Goal: Information Seeking & Learning: Learn about a topic

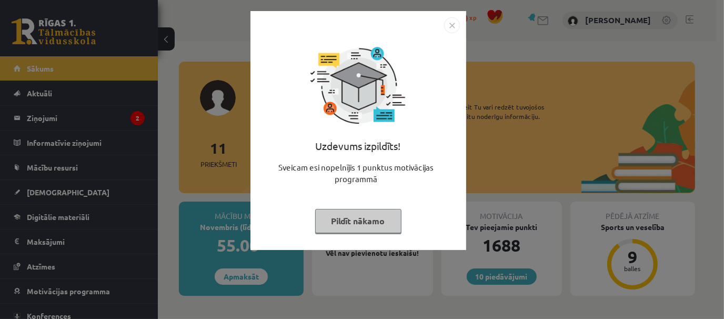
click at [361, 221] on button "Pildīt nākamo" at bounding box center [358, 221] width 86 height 24
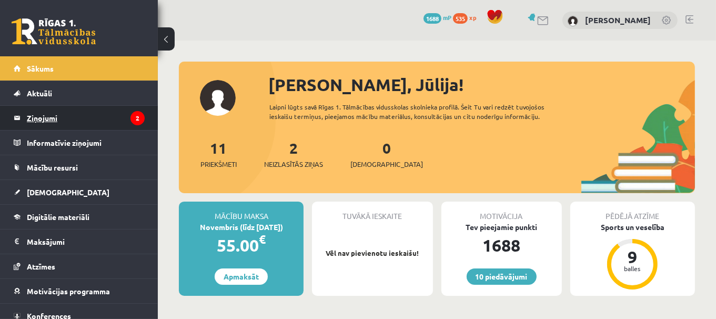
click at [99, 119] on legend "Ziņojumi 2" at bounding box center [86, 118] width 118 height 24
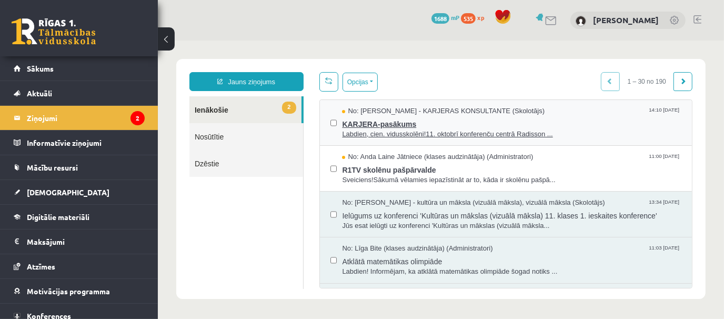
click at [368, 114] on span "No: Karīna Saveļjeva - KARJERAS KONSULTANTE (Skolotājs)" at bounding box center [442, 111] width 203 height 10
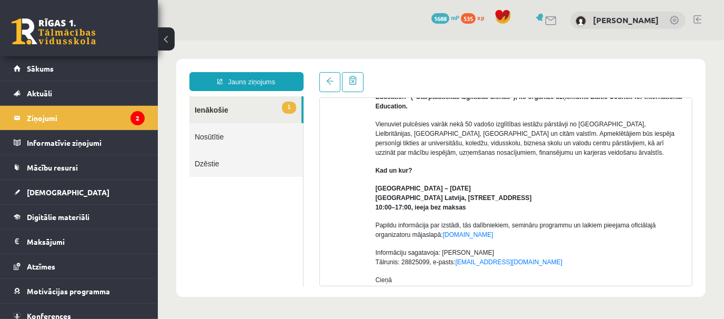
scroll to position [138, 0]
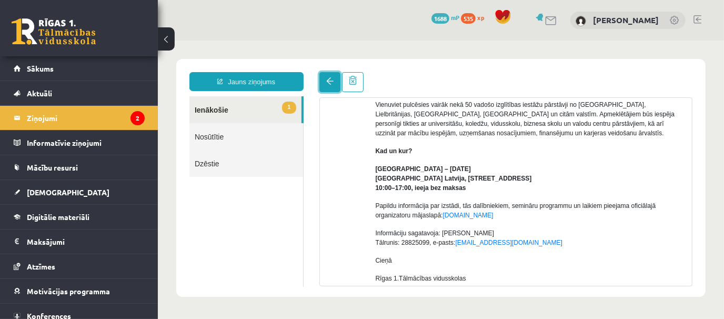
click at [321, 84] on link at bounding box center [329, 82] width 21 height 20
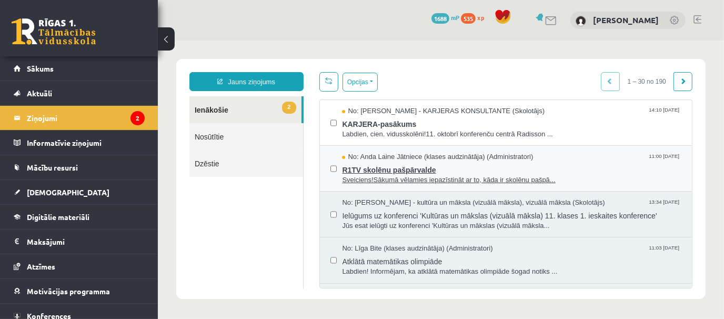
scroll to position [0, 0]
click at [409, 166] on span "R1TV skolēnu pašpārvalde" at bounding box center [510, 168] width 339 height 13
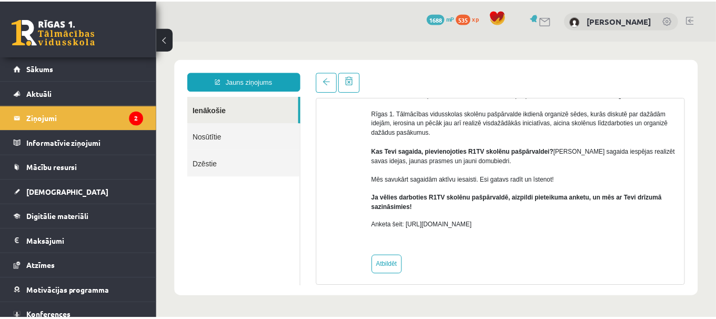
scroll to position [117, 0]
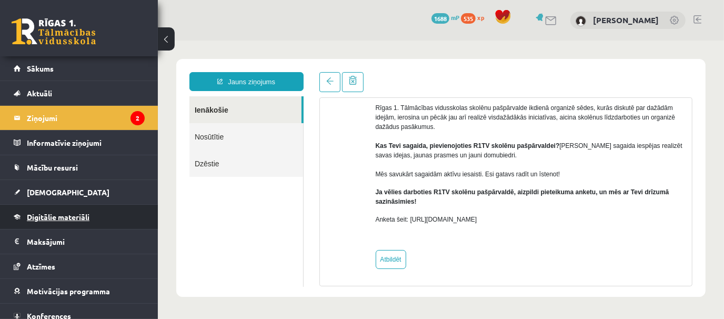
click at [58, 217] on span "Digitālie materiāli" at bounding box center [58, 216] width 63 height 9
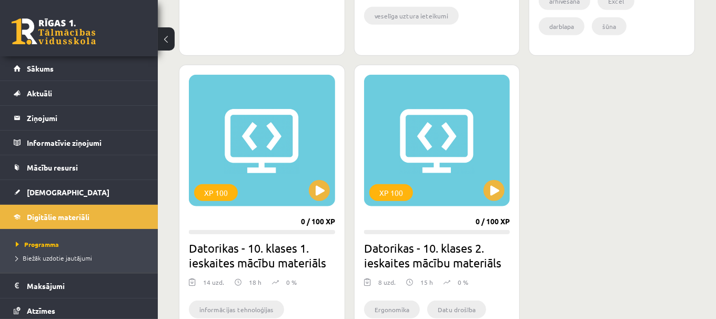
scroll to position [908, 0]
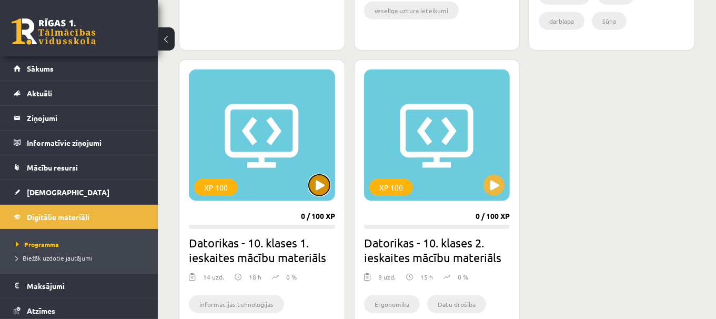
click at [324, 182] on button at bounding box center [319, 185] width 21 height 21
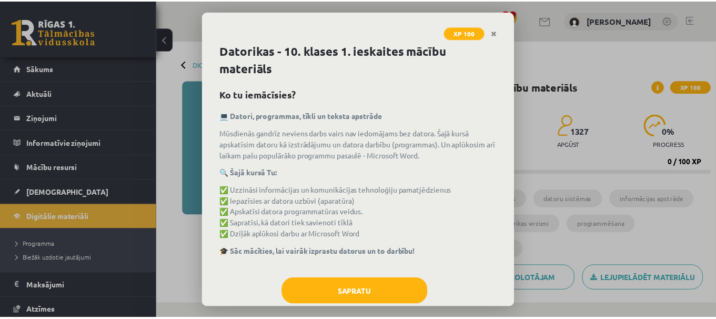
scroll to position [22, 0]
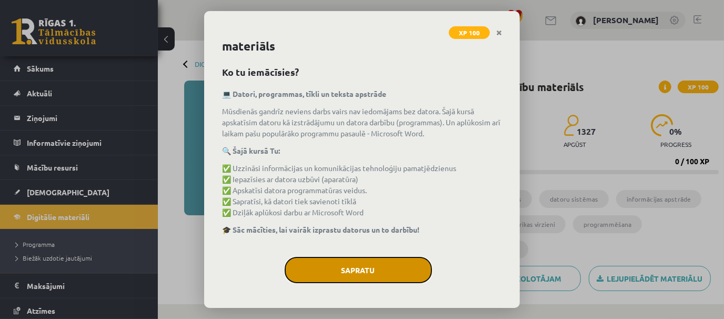
click at [360, 273] on button "Sapratu" at bounding box center [358, 270] width 147 height 26
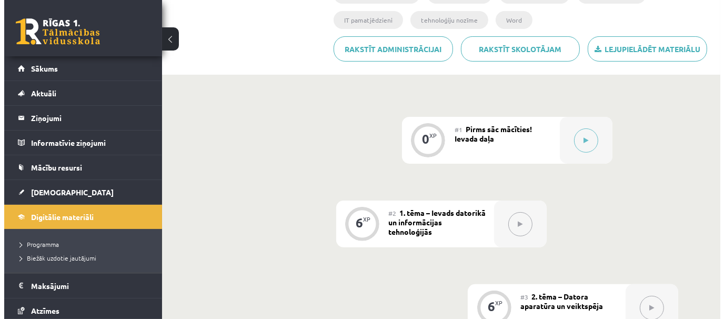
scroll to position [250, 0]
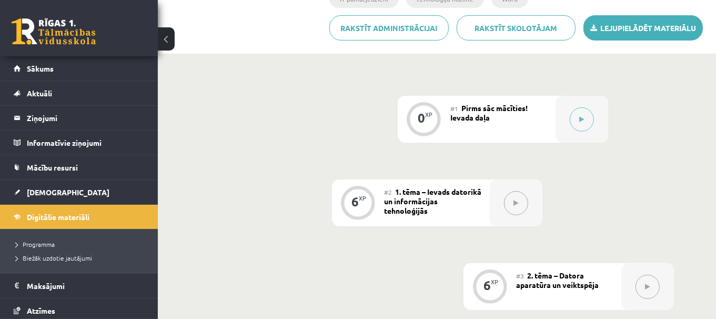
click at [648, 25] on link "Lejupielādēt materiālu" at bounding box center [643, 27] width 119 height 25
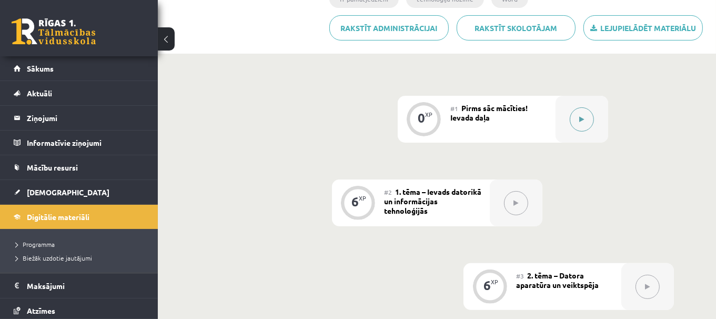
click at [585, 130] on button at bounding box center [582, 119] width 24 height 24
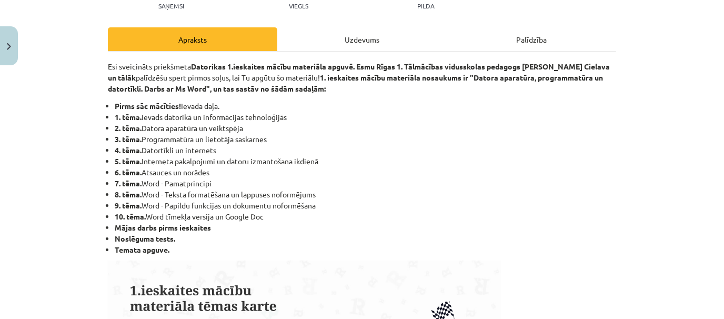
click at [358, 36] on div "Uzdevums" at bounding box center [361, 39] width 169 height 24
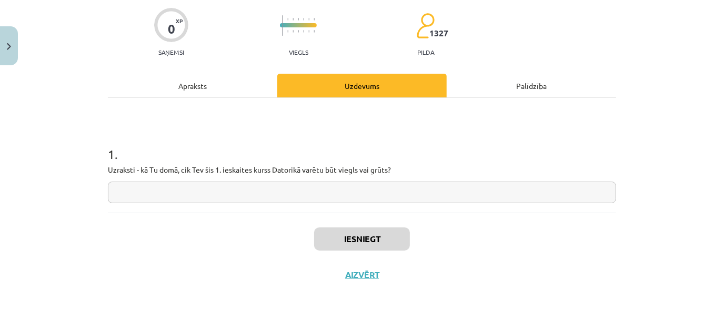
scroll to position [26, 0]
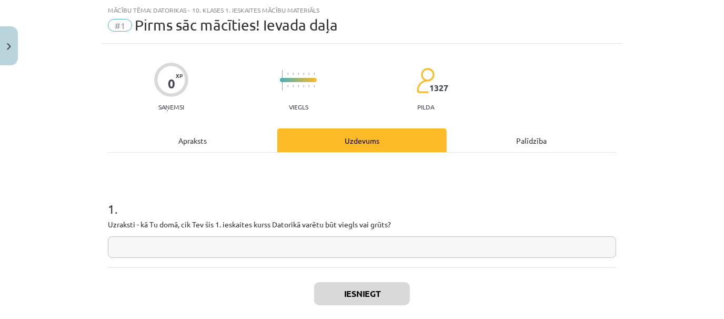
click at [347, 248] on input "text" at bounding box center [362, 247] width 508 height 22
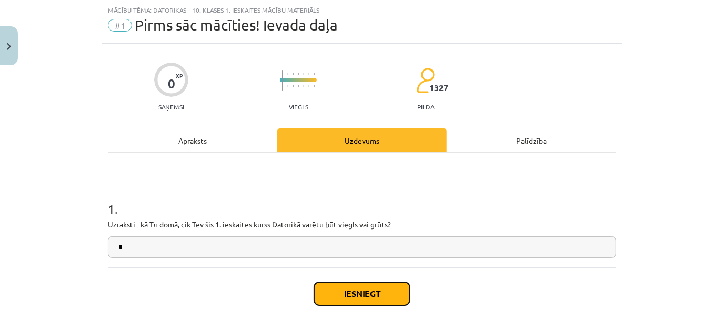
click at [329, 293] on button "Iesniegt" at bounding box center [362, 293] width 96 height 23
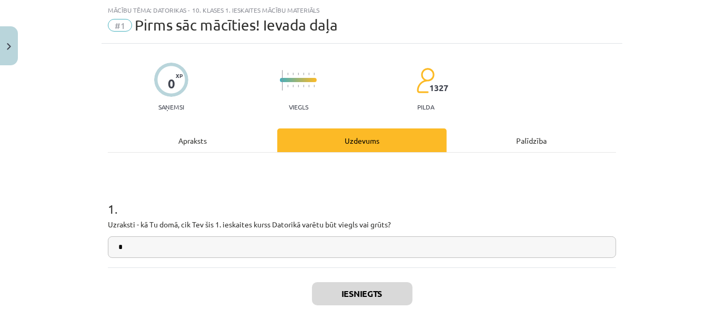
scroll to position [113, 0]
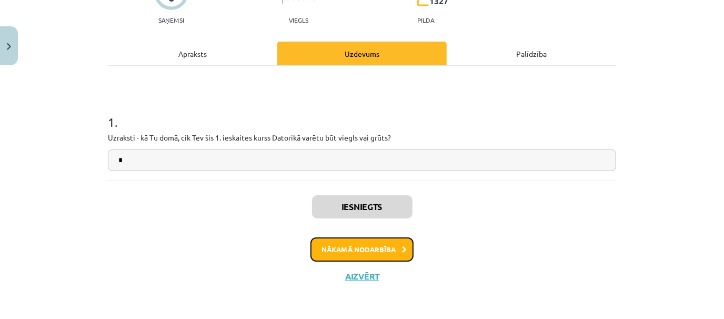
click at [353, 243] on button "Nākamā nodarbība" at bounding box center [361, 249] width 103 height 24
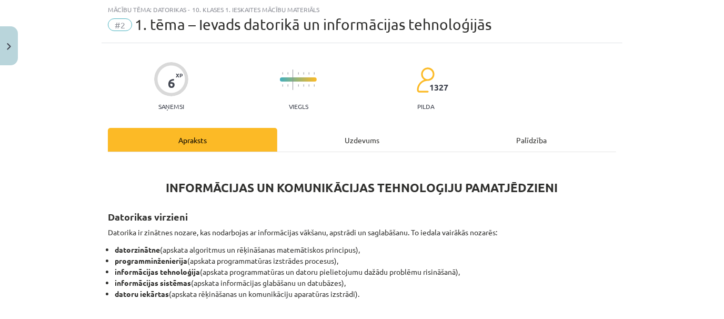
scroll to position [26, 0]
click at [342, 147] on div "Uzdevums" at bounding box center [361, 140] width 169 height 24
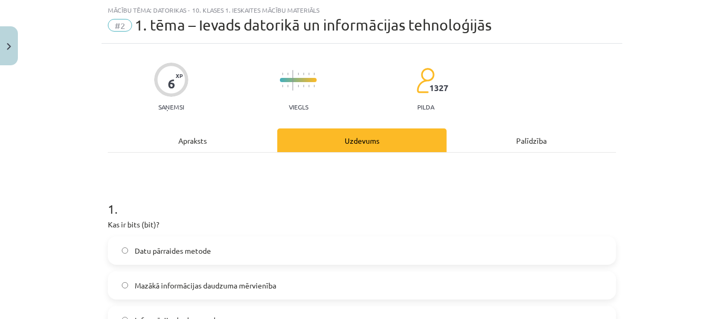
click at [220, 133] on div "Apraksts" at bounding box center [192, 140] width 169 height 24
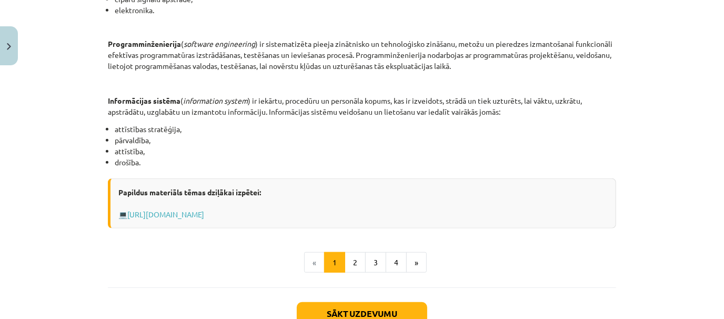
scroll to position [0, 0]
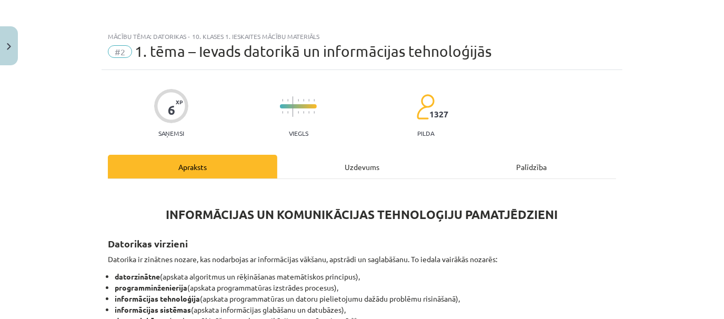
click at [327, 169] on div "Uzdevums" at bounding box center [361, 167] width 169 height 24
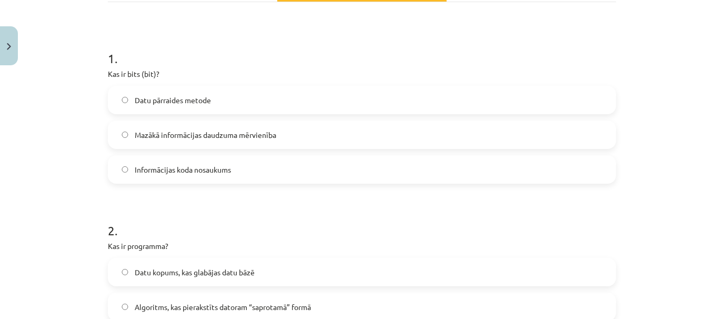
scroll to position [193, 0]
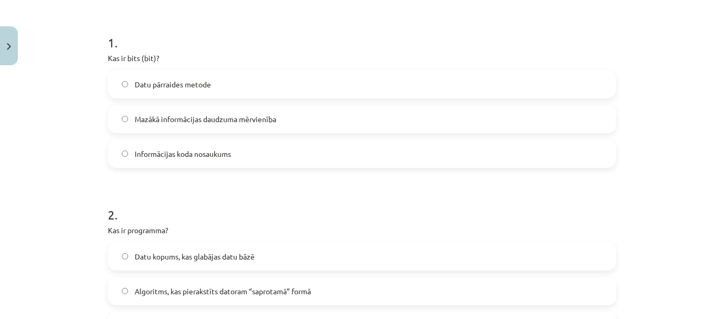
click at [354, 114] on label "Mazākā informācijas daudzuma mērvienība" at bounding box center [362, 119] width 506 height 26
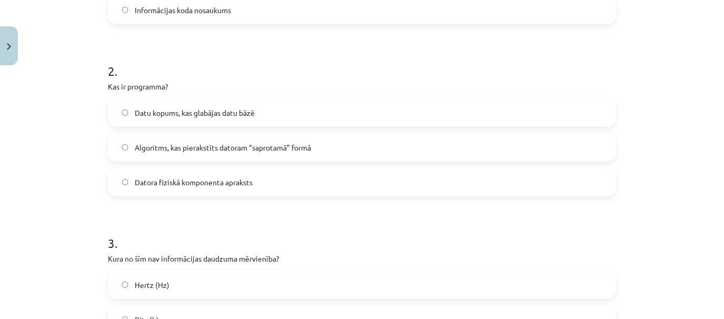
scroll to position [338, 0]
click at [441, 142] on label "Algoritms, kas pierakstīts datoram “saprotamā” formā" at bounding box center [362, 146] width 506 height 26
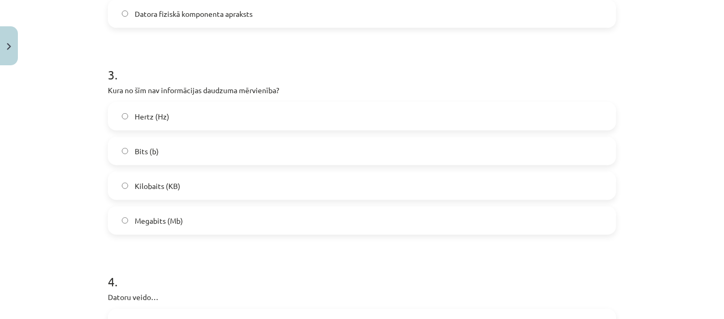
scroll to position [506, 0]
click at [354, 111] on label "Hertz (Hz)" at bounding box center [362, 115] width 506 height 26
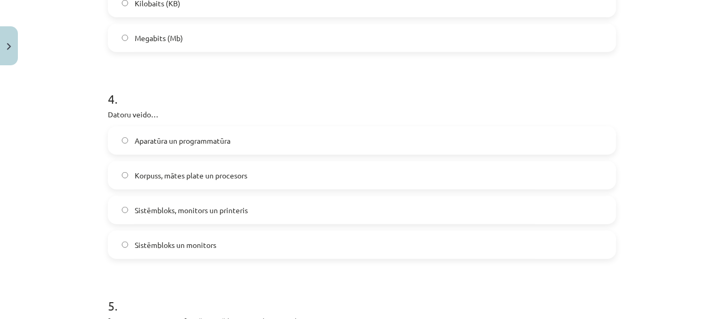
scroll to position [708, 0]
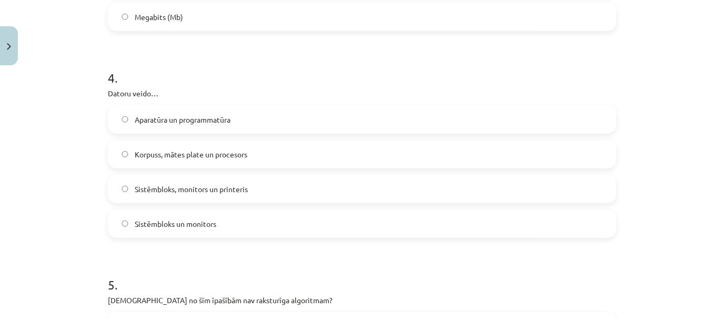
click at [416, 222] on label "Sistēmbloks un monitors" at bounding box center [362, 223] width 506 height 26
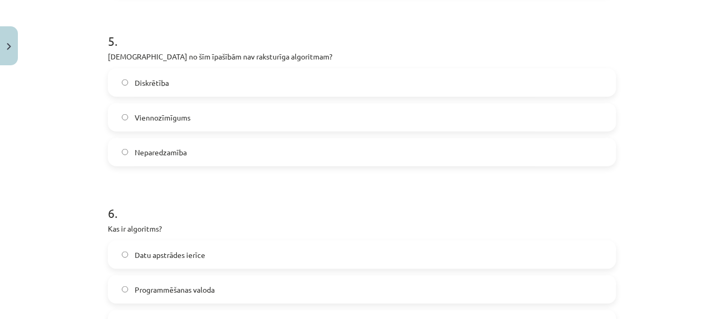
scroll to position [936, 0]
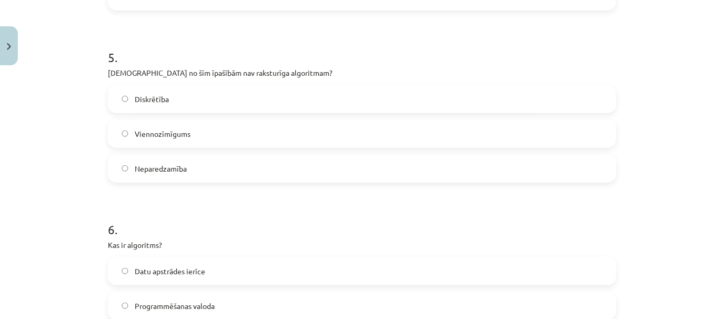
click at [327, 178] on label "Neparedzamība" at bounding box center [362, 168] width 506 height 26
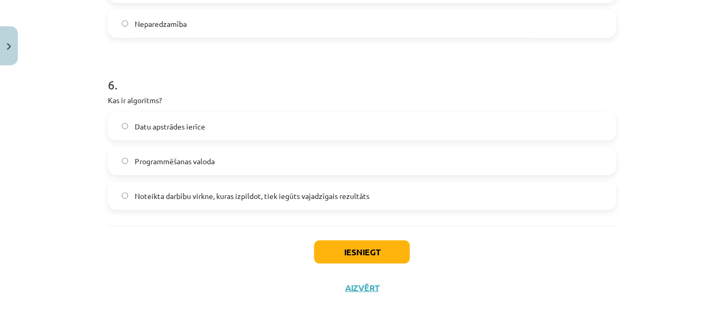
scroll to position [1092, 0]
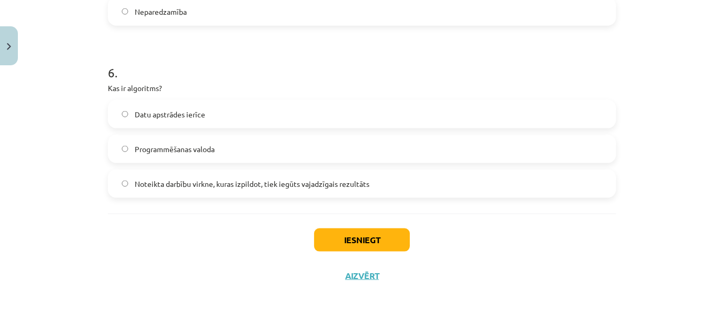
click at [390, 186] on label "Noteikta darbību virkne, kuras izpildot, tiek iegūts vajadzīgais rezultāts" at bounding box center [362, 183] width 506 height 26
click at [361, 235] on button "Iesniegt" at bounding box center [362, 239] width 96 height 23
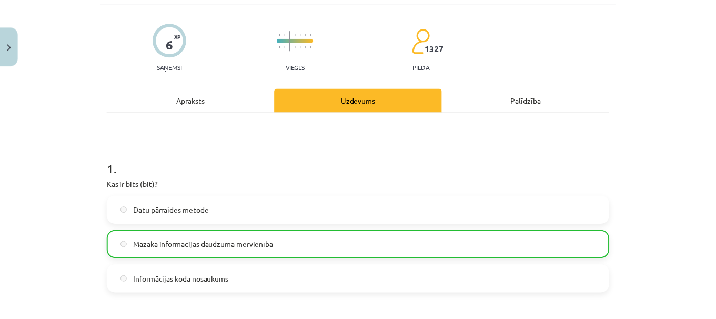
scroll to position [65, 0]
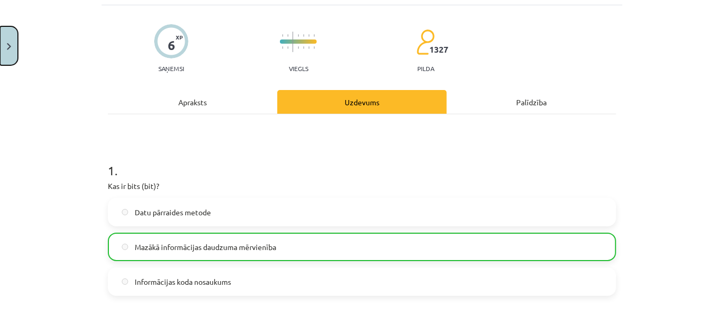
click at [6, 44] on button "Close" at bounding box center [9, 45] width 18 height 39
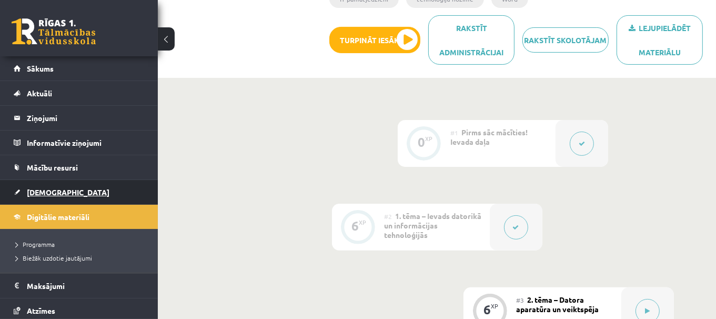
click at [44, 192] on span "[DEMOGRAPHIC_DATA]" at bounding box center [68, 191] width 83 height 9
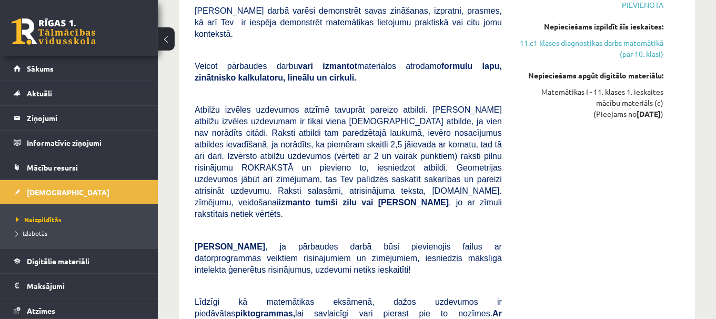
scroll to position [640, 0]
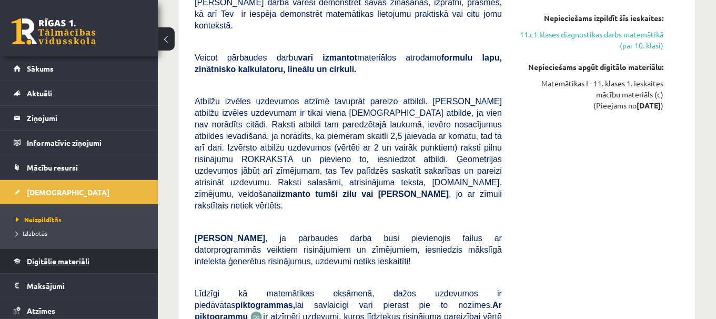
click at [97, 260] on link "Digitālie materiāli" at bounding box center [79, 261] width 131 height 24
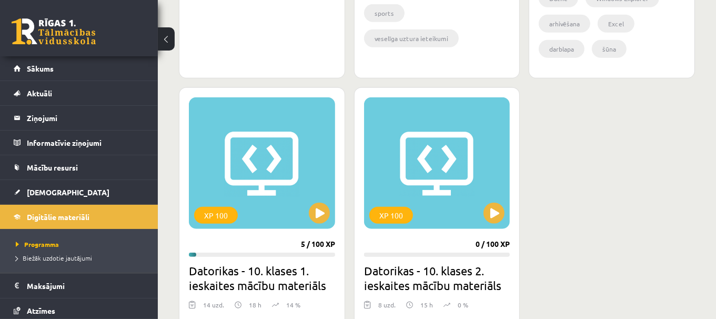
scroll to position [885, 0]
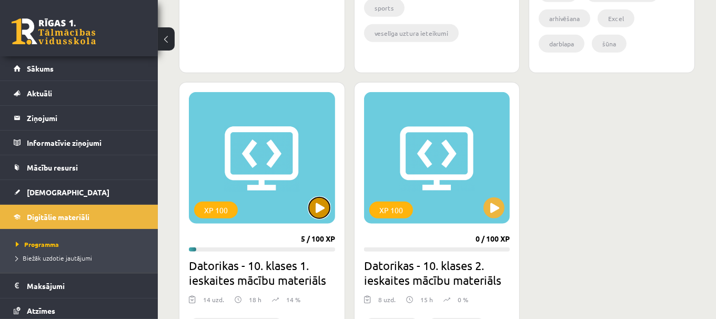
click at [321, 206] on button at bounding box center [319, 207] width 21 height 21
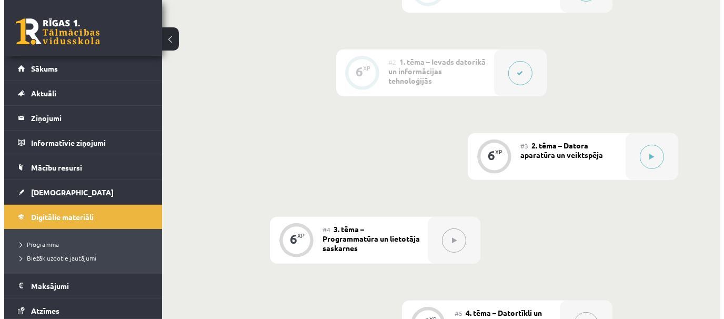
scroll to position [438, 0]
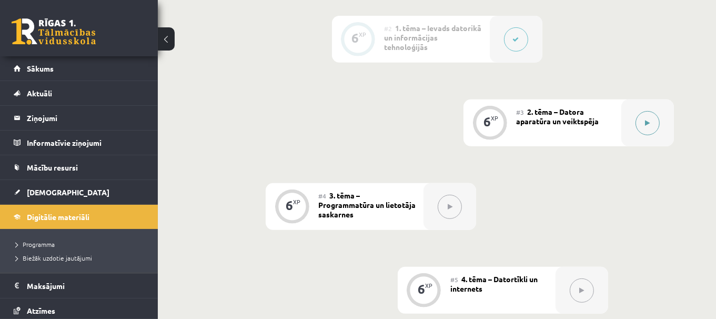
click at [638, 131] on div at bounding box center [647, 122] width 53 height 47
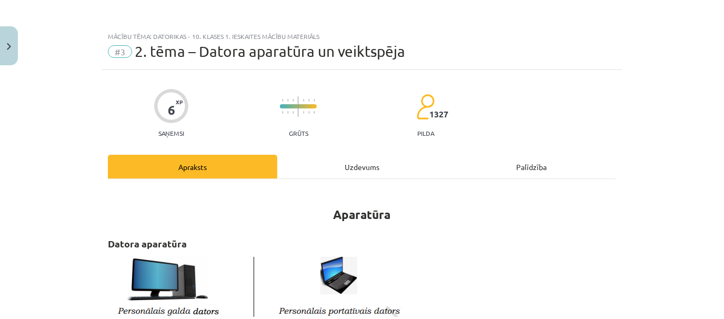
click at [393, 164] on div "Uzdevums" at bounding box center [361, 167] width 169 height 24
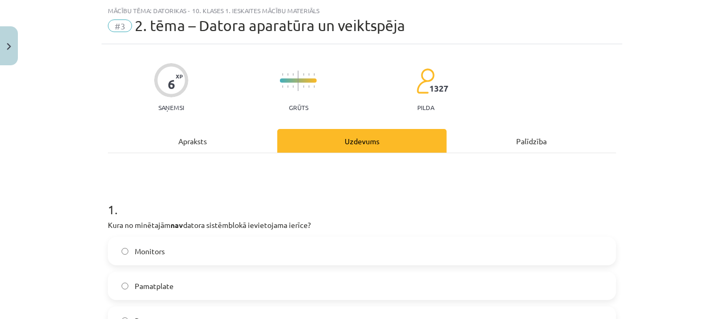
scroll to position [26, 0]
click at [325, 259] on label "Monitors" at bounding box center [362, 250] width 506 height 26
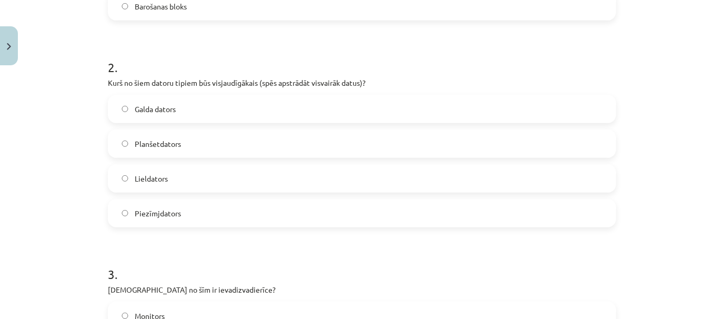
scroll to position [377, 0]
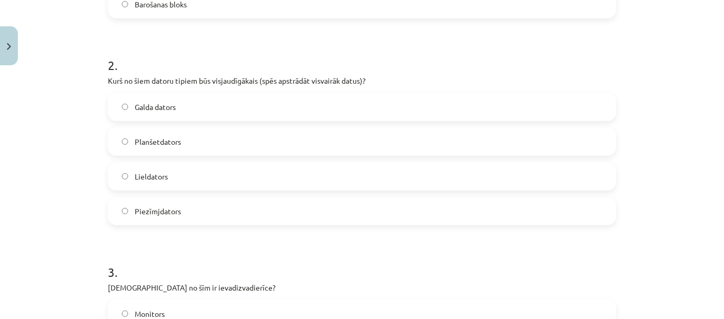
click at [470, 112] on label "Galda dators" at bounding box center [362, 107] width 506 height 26
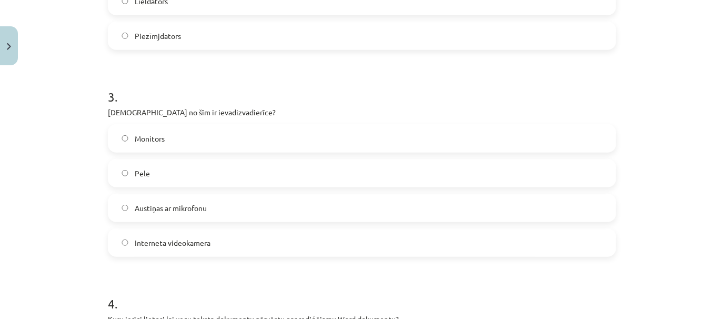
scroll to position [558, 0]
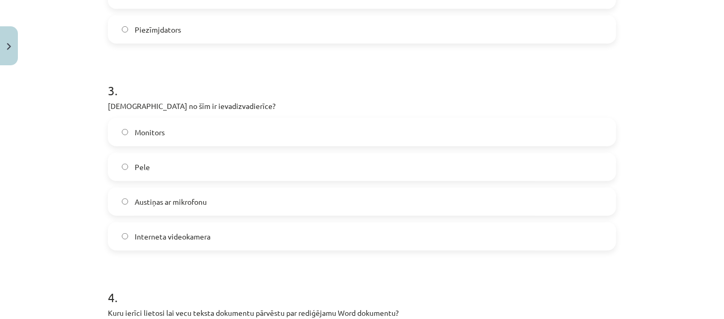
click at [310, 195] on label "Austiņas ar mikrofonu" at bounding box center [362, 201] width 506 height 26
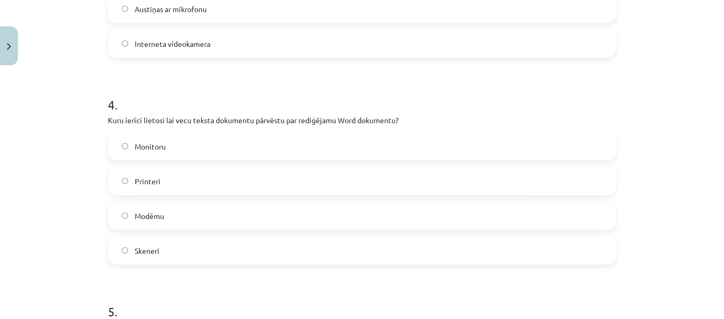
scroll to position [438, 0]
click at [384, 246] on label "Skeneri" at bounding box center [362, 250] width 506 height 26
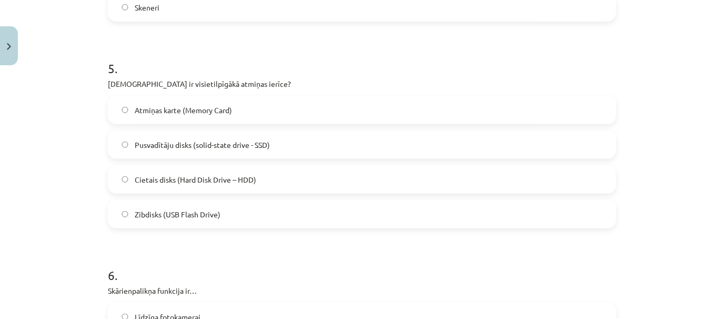
scroll to position [996, 0]
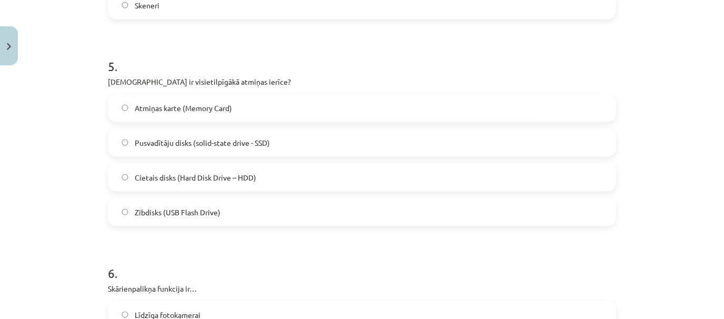
click at [361, 170] on label "Cietais disks (Hard Disk Drive – HDD)" at bounding box center [362, 177] width 506 height 26
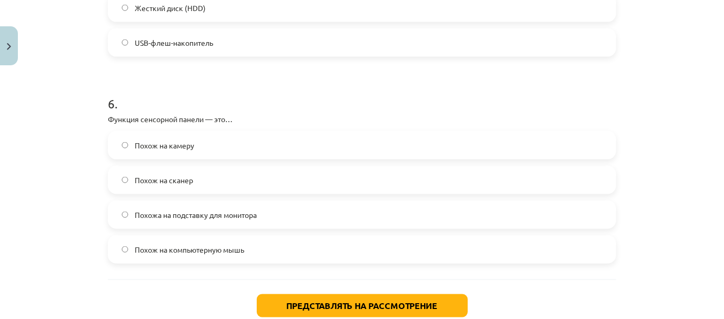
scroll to position [438, 0]
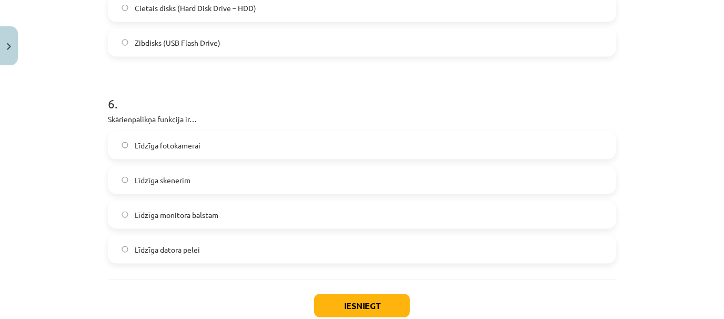
click at [282, 246] on label "Līdzīga datora pelei" at bounding box center [362, 249] width 506 height 26
click at [344, 302] on button "Iesniegt" at bounding box center [362, 305] width 96 height 23
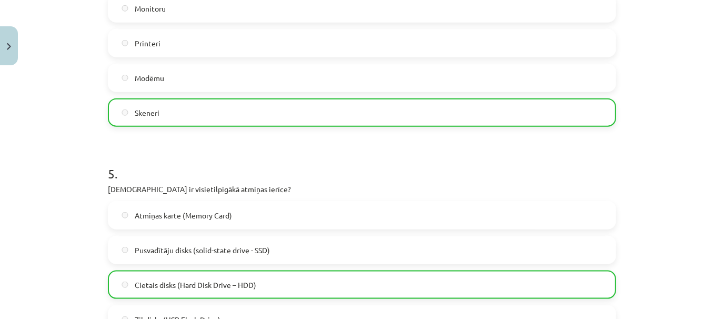
scroll to position [1264, 0]
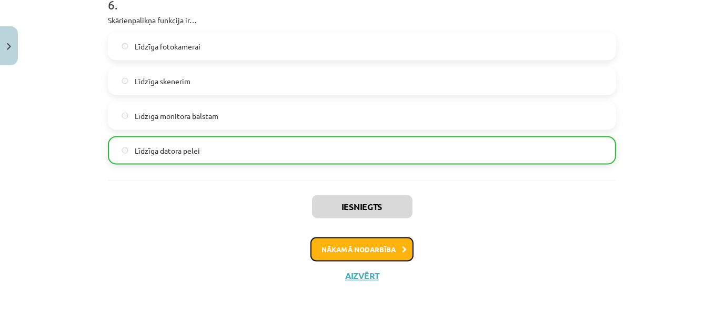
click at [375, 254] on button "Nākamā nodarbība" at bounding box center [361, 249] width 103 height 24
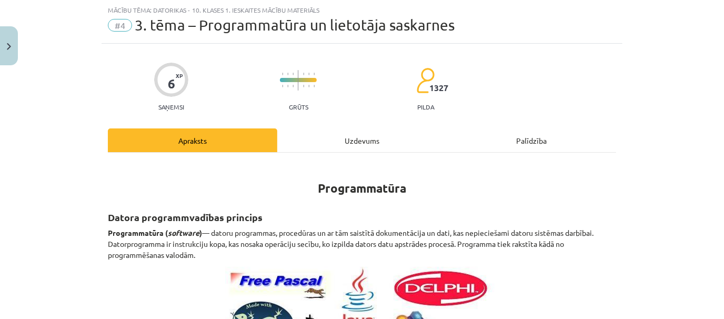
scroll to position [26, 0]
click at [370, 144] on div "Uzdevums" at bounding box center [361, 140] width 169 height 24
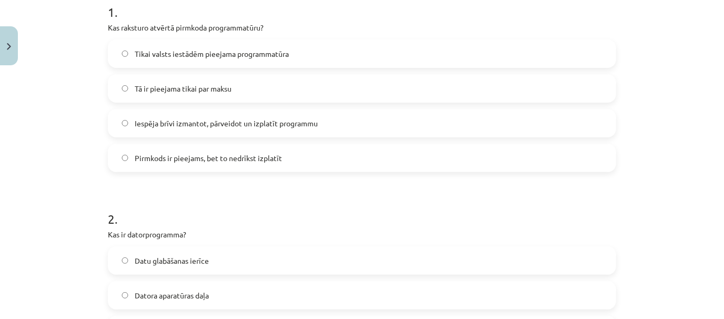
scroll to position [228, 0]
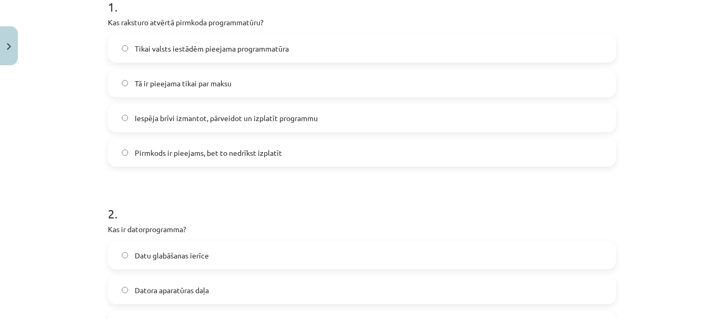
click at [387, 113] on label "Iespēja brīvi izmantot, pārveidot un izplatīt programmu" at bounding box center [362, 118] width 506 height 26
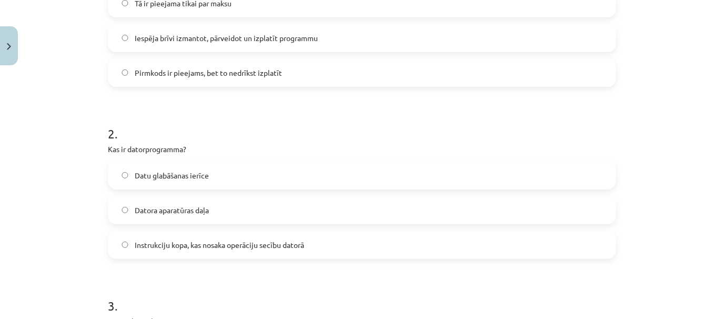
scroll to position [312, 0]
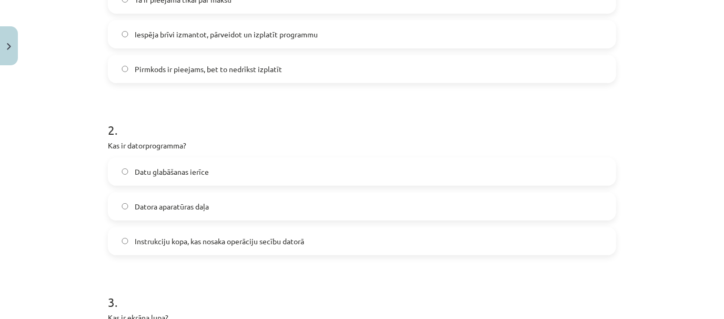
click at [535, 68] on label "Pirmkods ir pieejams, bet to nedrīkst izplatīt" at bounding box center [362, 69] width 506 height 26
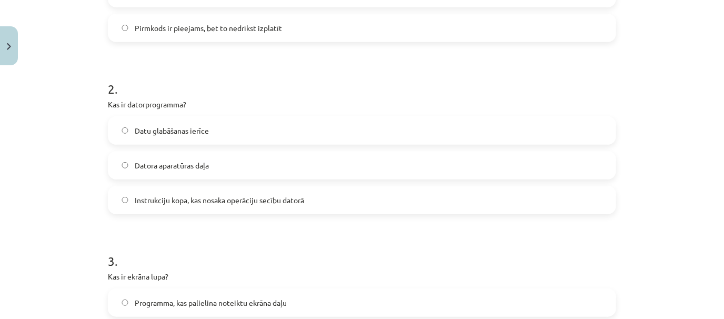
scroll to position [362, 0]
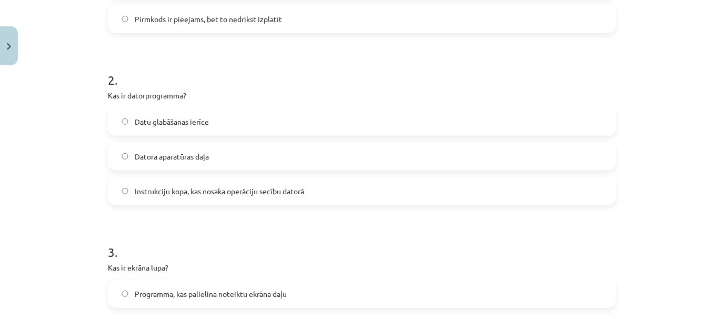
click at [496, 187] on label "Instrukciju kopa, kas nosaka operāciju secību datorā" at bounding box center [362, 191] width 506 height 26
drag, startPoint x: 723, startPoint y: 135, endPoint x: 662, endPoint y: 58, distance: 98.1
click at [662, 58] on div "Mācību tēma: Datorikas - 10. klases 1. ieskaites mācību materiāls #4 3. tēma – …" at bounding box center [362, 159] width 724 height 319
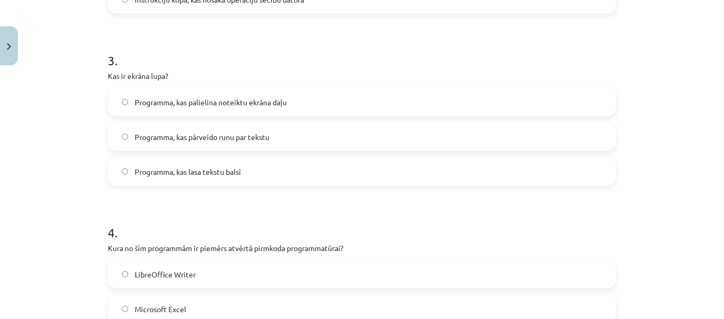
scroll to position [556, 0]
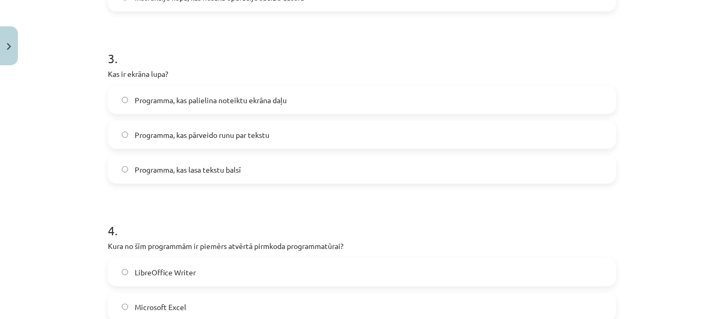
click at [522, 105] on label "Programma, kas palielina noteiktu ekrāna daļu" at bounding box center [362, 100] width 506 height 26
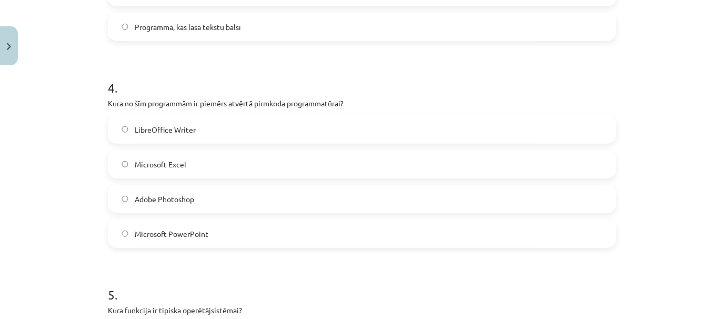
scroll to position [700, 0]
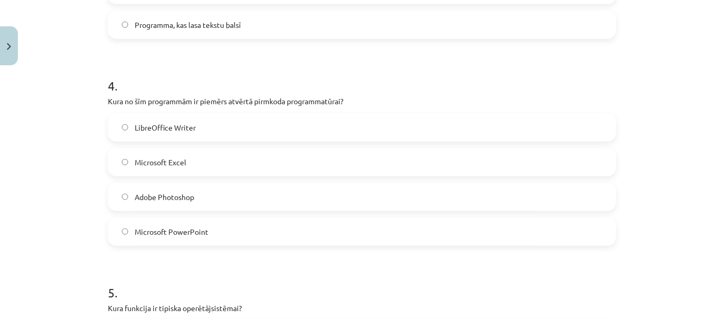
click at [594, 131] on label "LibreOffice Writer" at bounding box center [362, 127] width 506 height 26
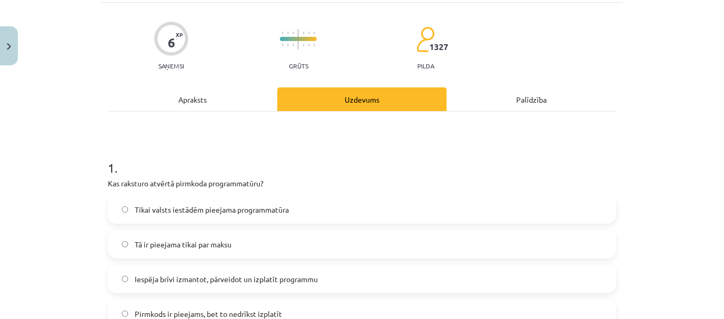
scroll to position [17, 0]
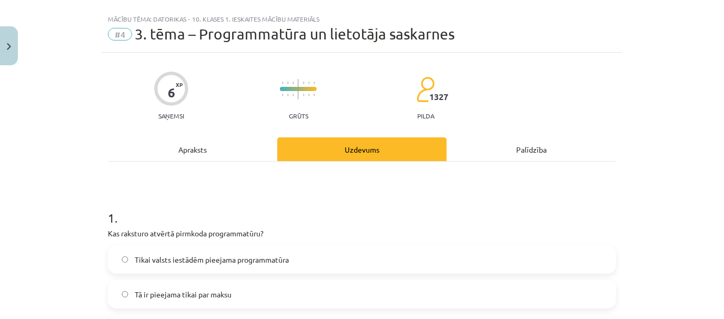
click at [711, 31] on div "Mācību tēma: Datorikas - 10. klases 1. ieskaites mācību materiāls #4 3. tēma – …" at bounding box center [362, 159] width 724 height 319
click at [183, 141] on div "Apraksts" at bounding box center [192, 149] width 169 height 24
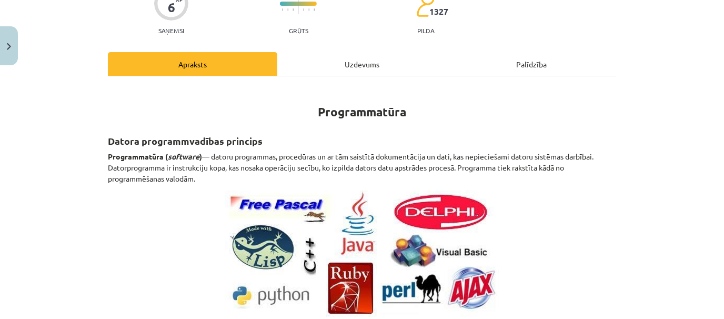
scroll to position [0, 0]
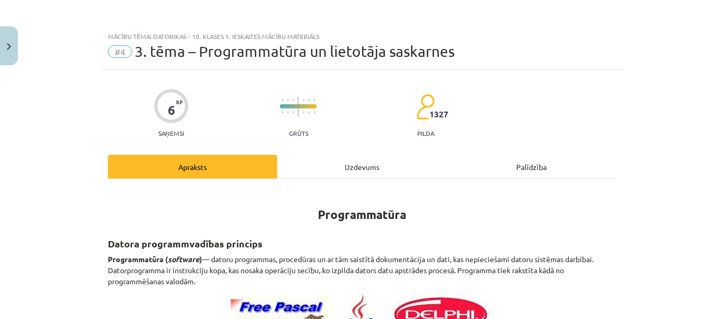
click at [405, 165] on div "Uzdevums" at bounding box center [361, 167] width 169 height 24
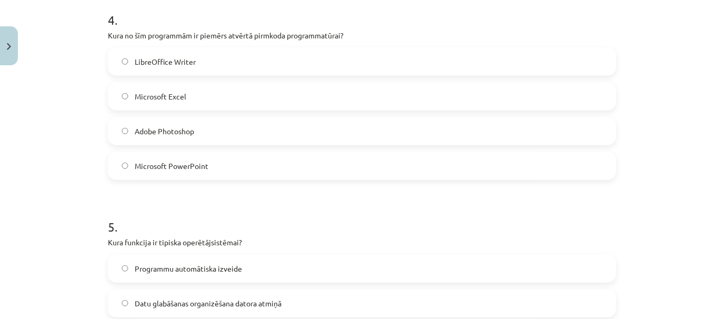
scroll to position [785, 0]
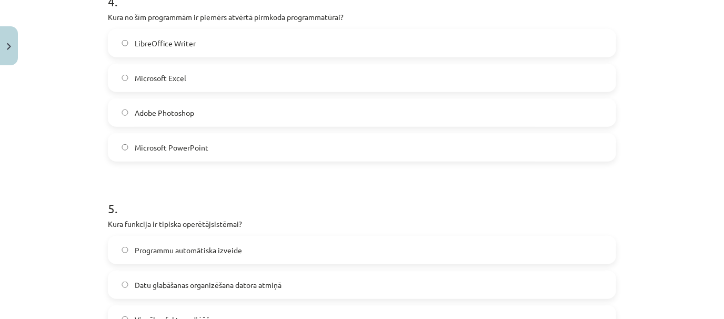
click at [397, 141] on label "Microsoft PowerPoint" at bounding box center [362, 147] width 506 height 26
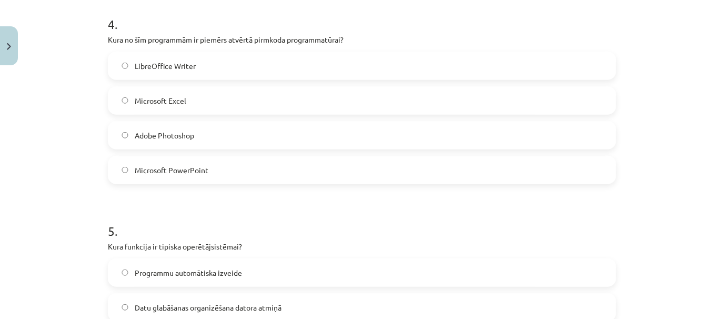
scroll to position [725, 0]
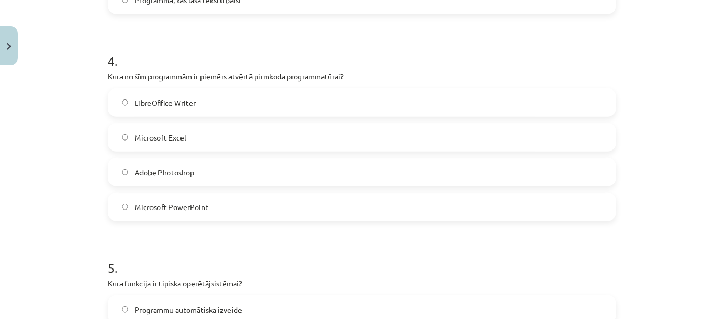
click at [547, 104] on label "LibreOffice Writer" at bounding box center [362, 102] width 506 height 26
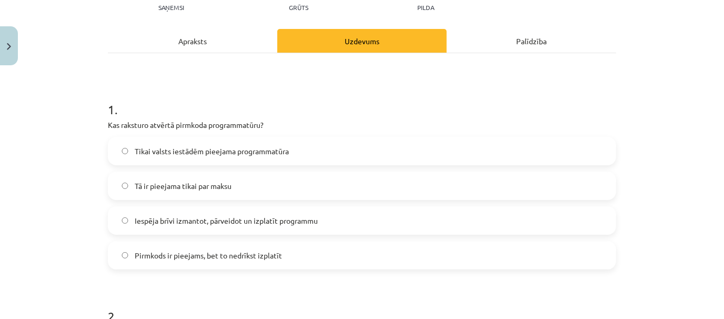
scroll to position [0, 0]
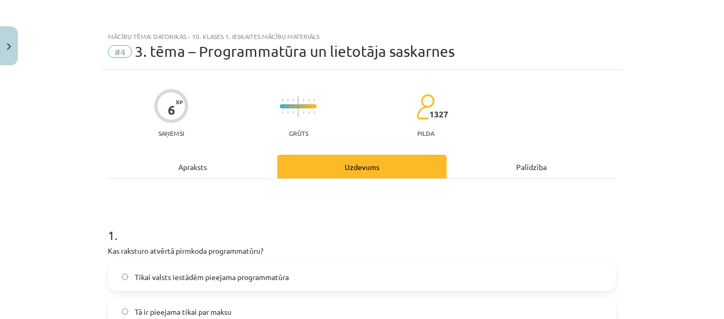
click at [162, 159] on div "Apraksts" at bounding box center [192, 167] width 169 height 24
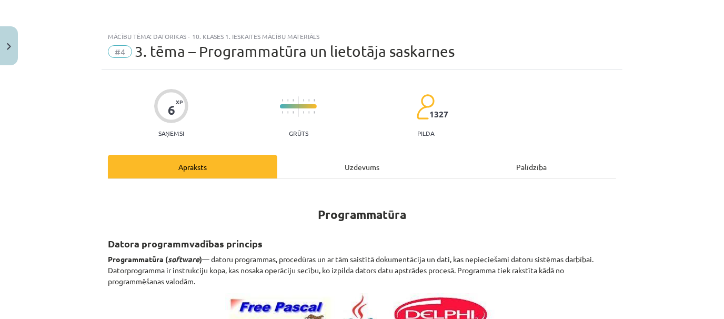
click at [319, 165] on div "Uzdevums" at bounding box center [361, 167] width 169 height 24
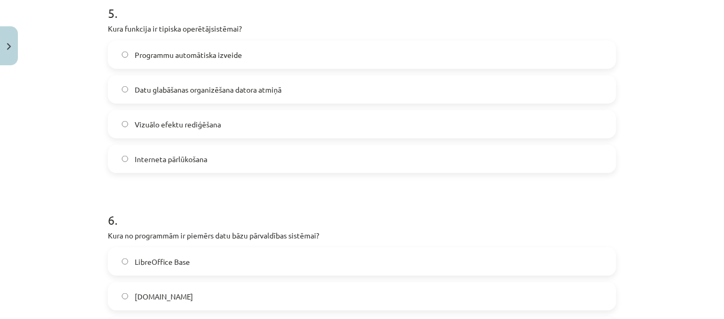
scroll to position [958, 0]
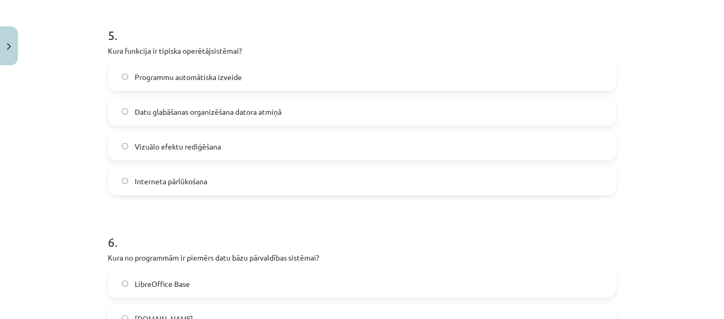
click at [400, 99] on label "Datu glabāšanas organizēšana datora atmiņā" at bounding box center [362, 111] width 506 height 26
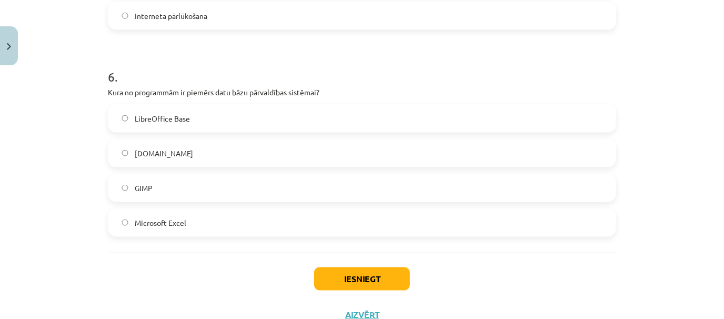
scroll to position [1124, 0]
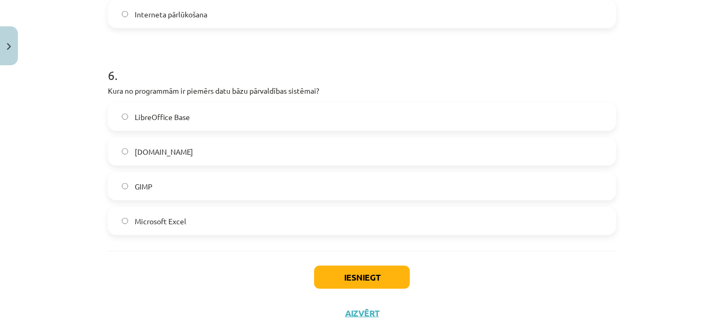
click at [388, 92] on p "Kura no programmām ir piemērs datu bāzu pārvaldības sistēmai?" at bounding box center [362, 90] width 508 height 11
click at [219, 115] on label "LibreOffice Base" at bounding box center [362, 117] width 506 height 26
click at [335, 295] on div "Iesniegt Aizvērt" at bounding box center [362, 288] width 508 height 74
click at [335, 288] on div "Iesniegt Aizvērt" at bounding box center [362, 288] width 508 height 74
click at [335, 280] on button "Iesniegt" at bounding box center [362, 277] width 96 height 23
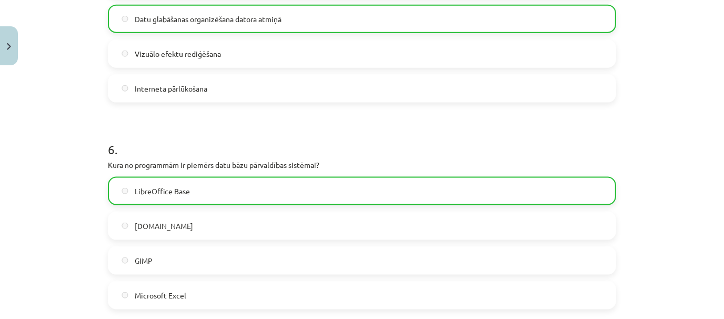
scroll to position [1096, 0]
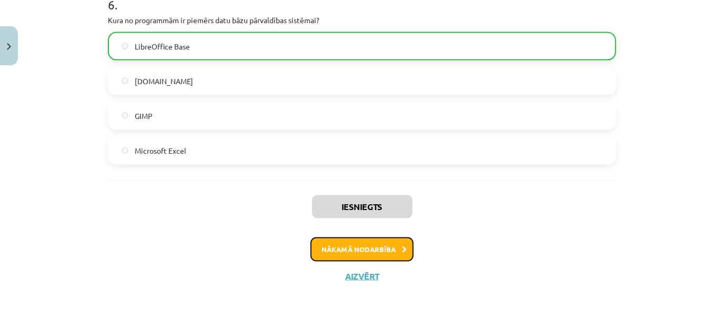
click at [381, 245] on button "Nākamā nodarbība" at bounding box center [361, 249] width 103 height 24
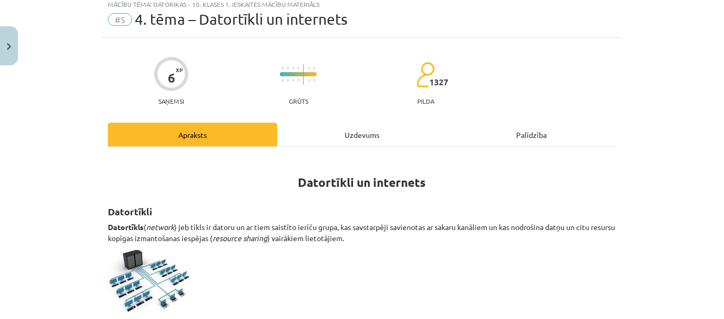
scroll to position [26, 0]
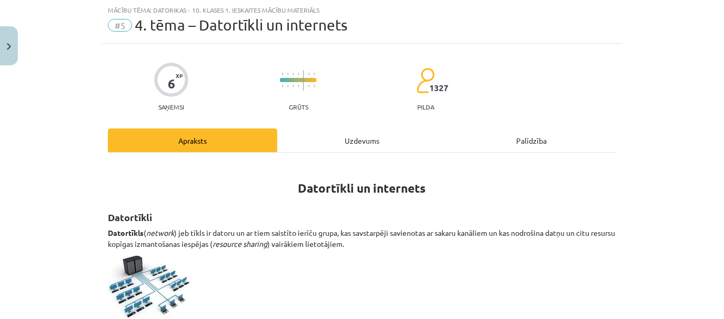
click at [350, 138] on div "Uzdevums" at bounding box center [361, 140] width 169 height 24
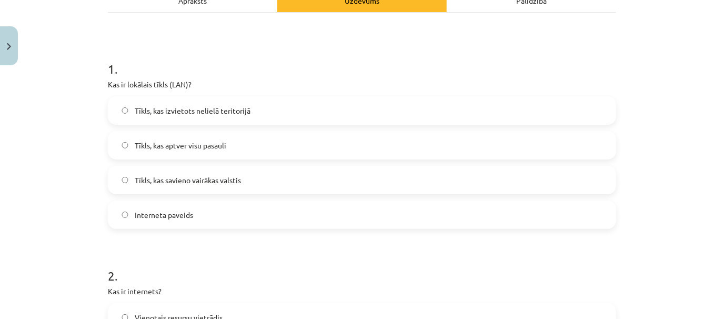
scroll to position [168, 0]
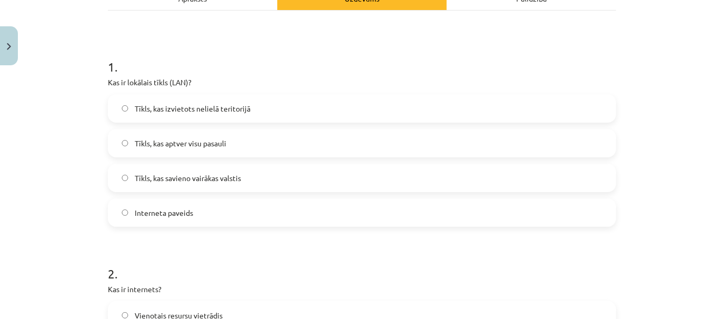
click at [385, 106] on label "Tīkls, kas izvietots nelielā teritorijā" at bounding box center [362, 108] width 506 height 26
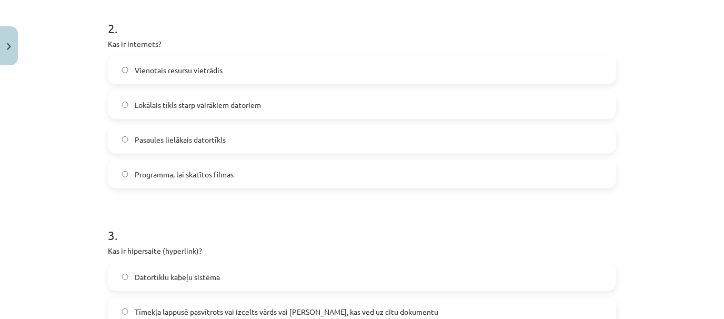
scroll to position [421, 0]
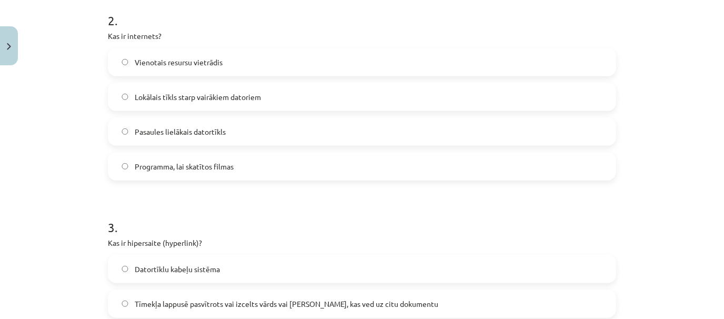
click at [512, 135] on label "Pasaules lielākais datortīkls" at bounding box center [362, 131] width 506 height 26
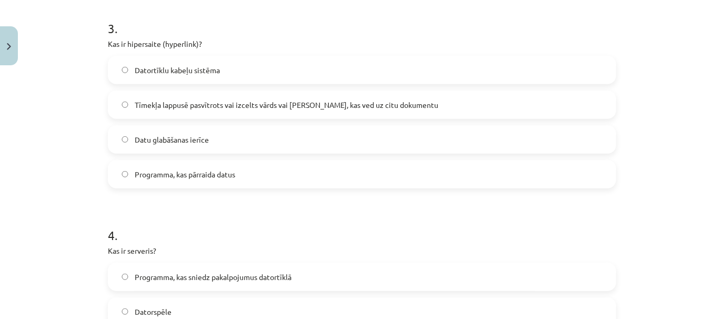
scroll to position [630, 0]
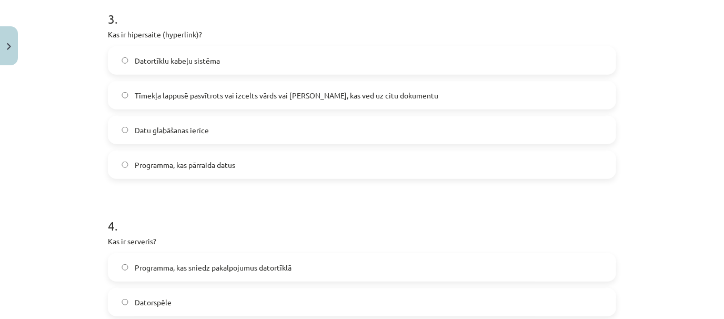
click at [400, 96] on label "Tīmekļa lappusē pasvītrots vai izcelts vārds vai frāze, kas ved uz citu dokumen…" at bounding box center [362, 95] width 506 height 26
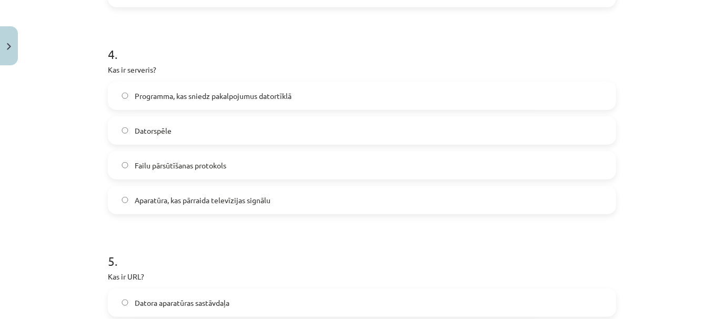
scroll to position [803, 0]
click at [715, 189] on div "Mācību tēma: Datorikas - 10. klases 1. ieskaites mācību materiāls #5 4. tēma – …" at bounding box center [362, 159] width 724 height 319
click at [278, 198] on label "Aparatūra, kas pārraida televīzijas signālu" at bounding box center [362, 198] width 506 height 26
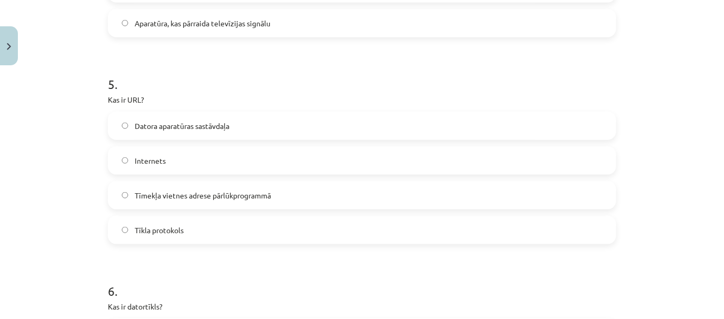
scroll to position [988, 0]
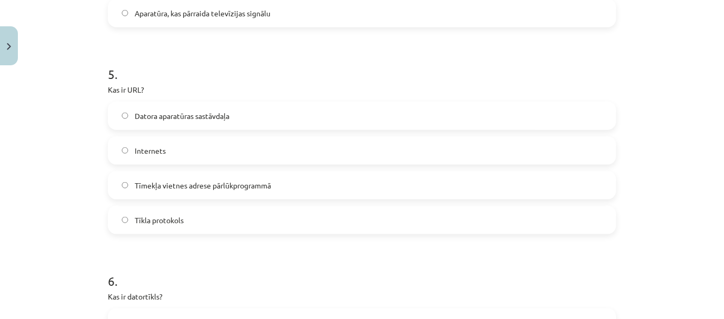
click at [508, 182] on label "Tīmekļa vietnes adrese pārlūkprogrammā" at bounding box center [362, 185] width 506 height 26
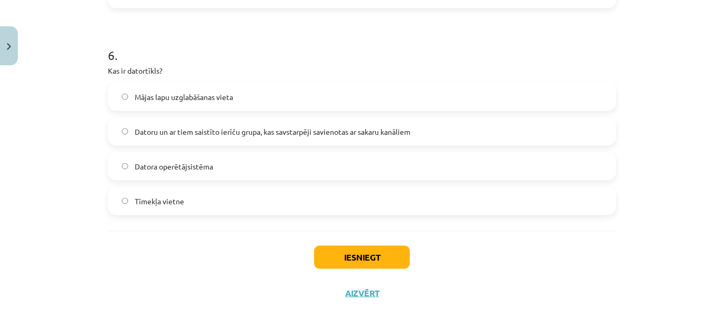
scroll to position [1224, 0]
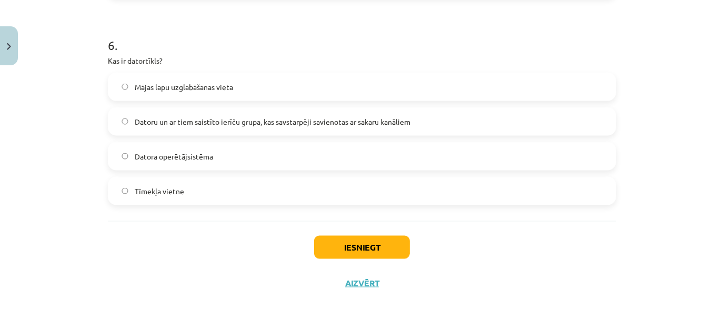
click at [364, 122] on span "Datoru un ar tiem saistīto ierīču grupa, kas savstarpēji savienotas ar sakaru k…" at bounding box center [273, 121] width 276 height 11
click at [343, 239] on button "Iesniegt" at bounding box center [362, 247] width 96 height 23
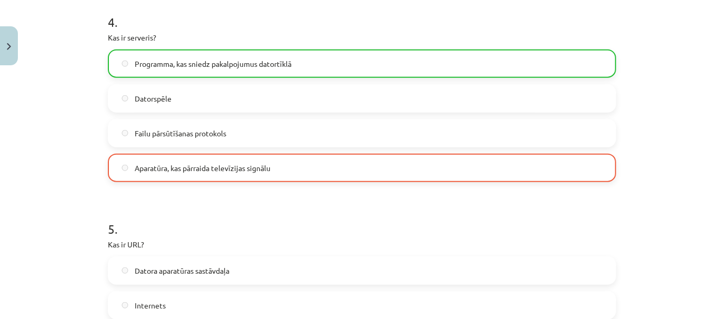
scroll to position [1264, 0]
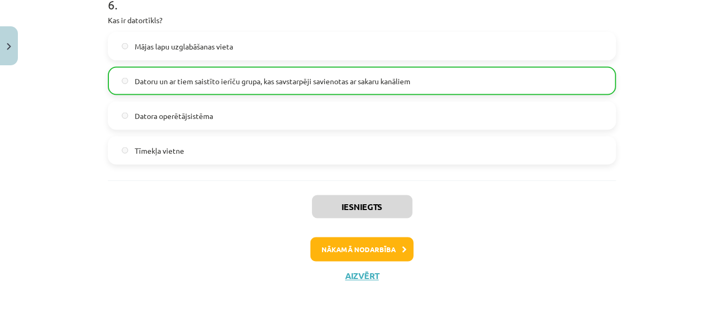
click at [410, 247] on div "Nākamā nodarbība" at bounding box center [362, 249] width 496 height 24
click at [402, 247] on icon at bounding box center [404, 249] width 5 height 7
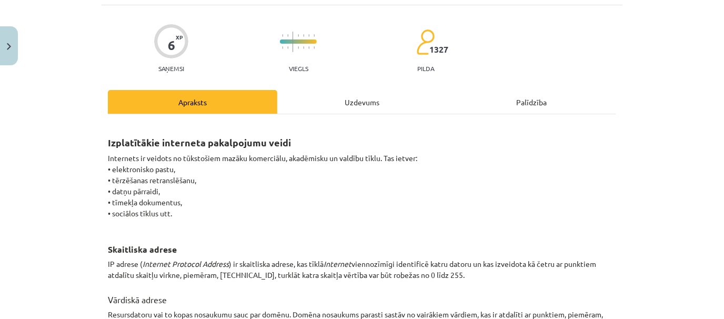
scroll to position [26, 0]
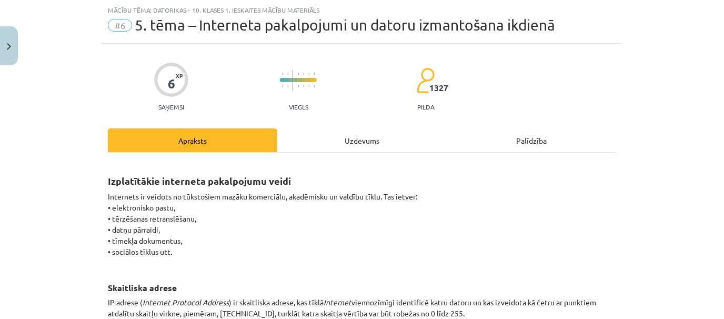
click at [350, 141] on div "Uzdevums" at bounding box center [361, 140] width 169 height 24
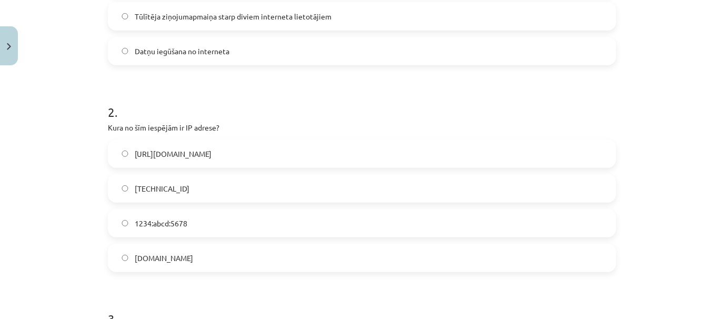
scroll to position [303, 0]
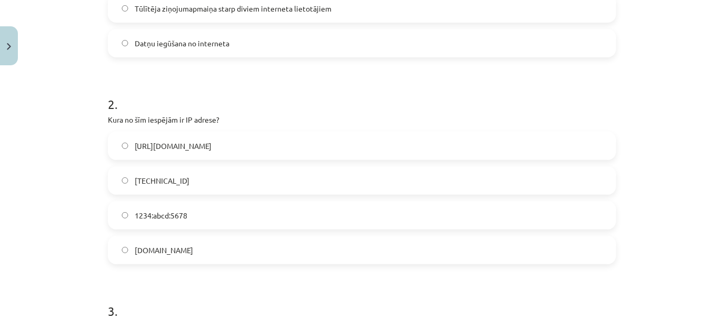
click at [355, 167] on label "192.100.81.101" at bounding box center [362, 180] width 506 height 26
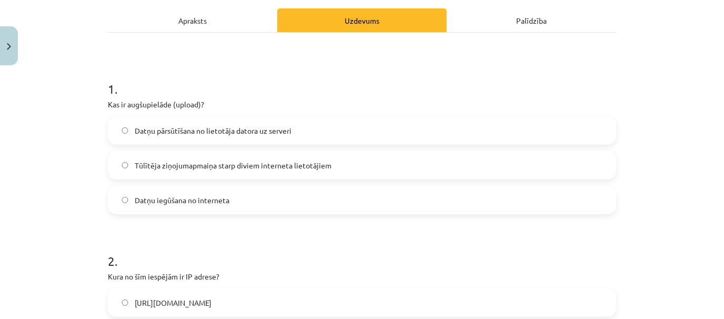
scroll to position [143, 0]
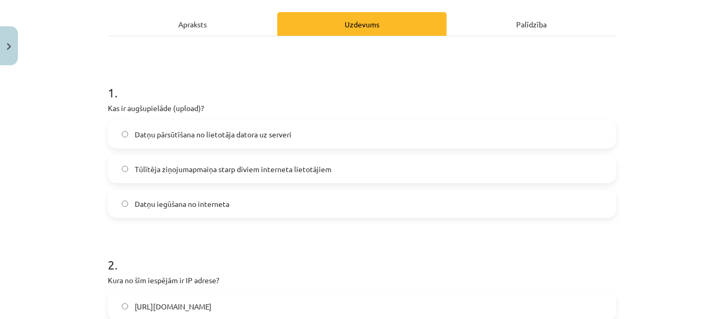
click at [415, 212] on label "Datņu iegūšana no interneta" at bounding box center [362, 203] width 506 height 26
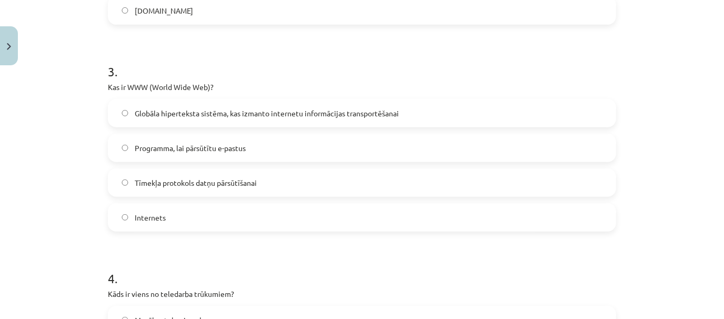
scroll to position [526, 0]
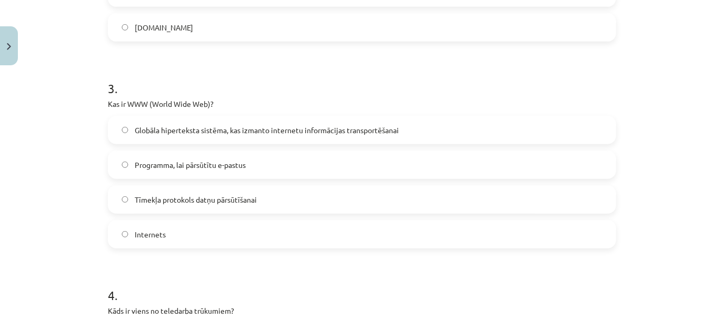
click at [397, 129] on label "Globāla hiperteksta sistēma, kas izmanto internetu informācijas transportēšanai" at bounding box center [362, 130] width 506 height 26
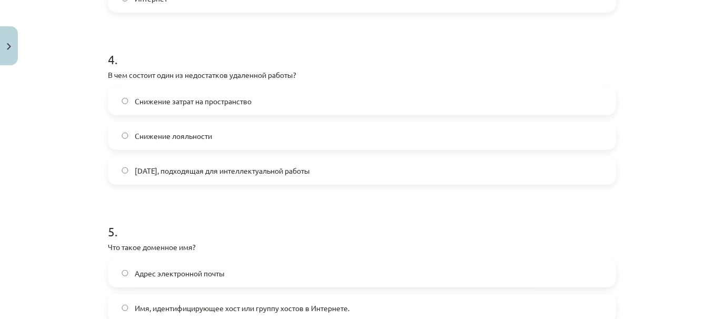
scroll to position [761, 0]
click at [416, 127] on label "Lojalitātes samazināšanās" at bounding box center [362, 136] width 506 height 26
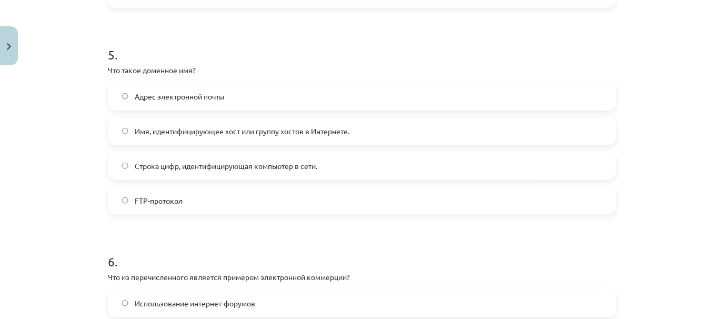
scroll to position [938, 0]
click at [330, 133] on label "Vārds, kas identificē resursdatoru vai to kopu internetā" at bounding box center [362, 131] width 506 height 26
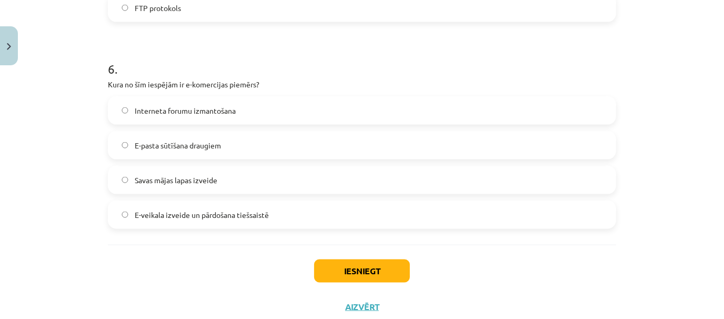
scroll to position [1135, 0]
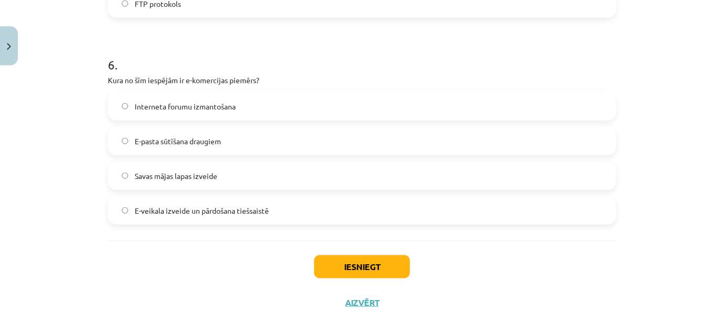
click at [324, 210] on label "E-veikala izveide un pārdošana tiešsaistē" at bounding box center [362, 210] width 506 height 26
click at [331, 262] on button "Iesniegt" at bounding box center [362, 266] width 96 height 23
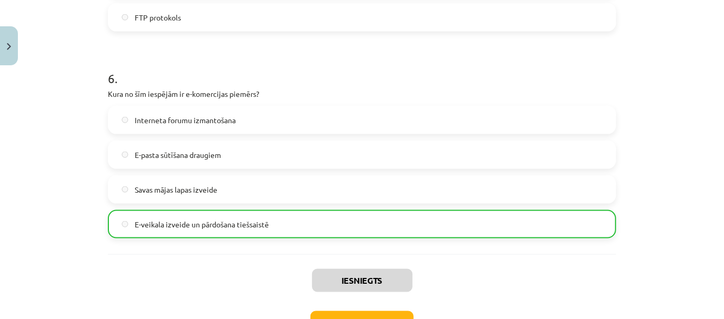
scroll to position [1195, 0]
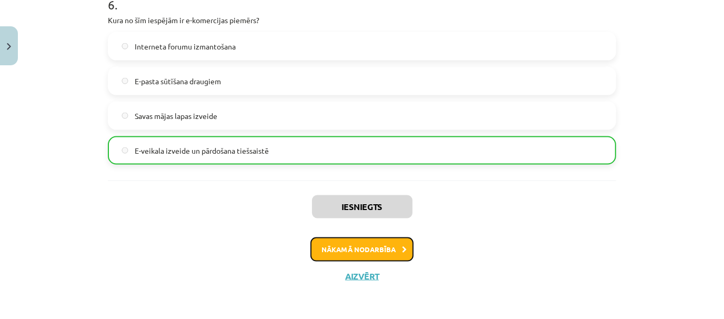
click at [381, 248] on button "Nākamā nodarbība" at bounding box center [361, 249] width 103 height 24
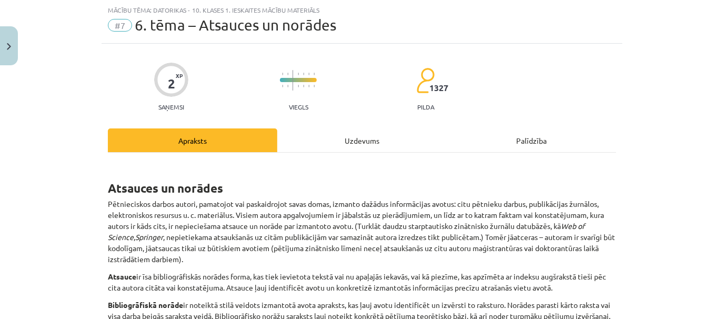
scroll to position [26, 0]
click at [384, 136] on div "Uzdevums" at bounding box center [361, 140] width 169 height 24
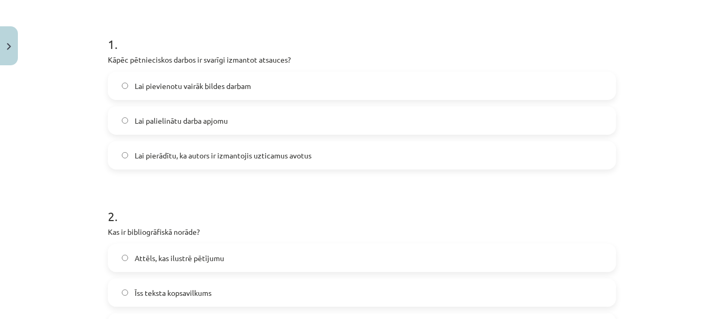
scroll to position [194, 0]
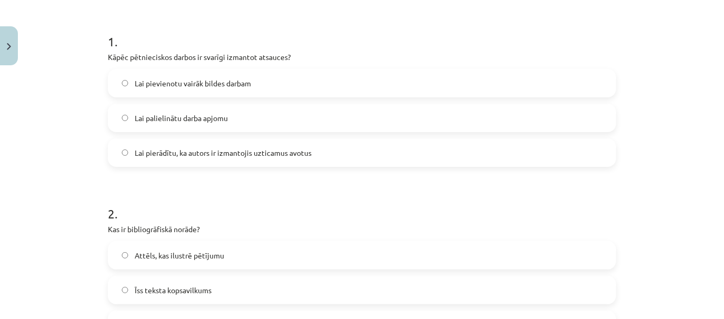
click at [532, 152] on label "Lai pierādītu, ka autors ir izmantojis uzticamus avotus" at bounding box center [362, 152] width 506 height 26
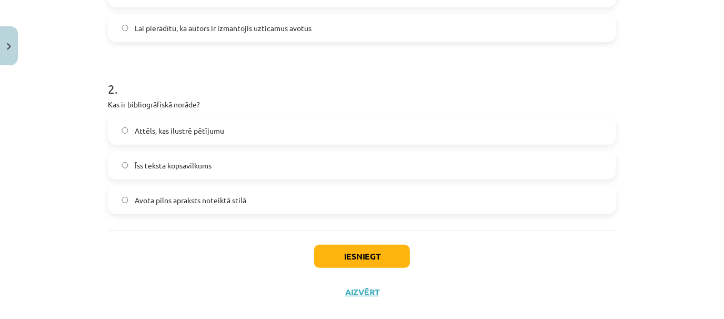
scroll to position [320, 0]
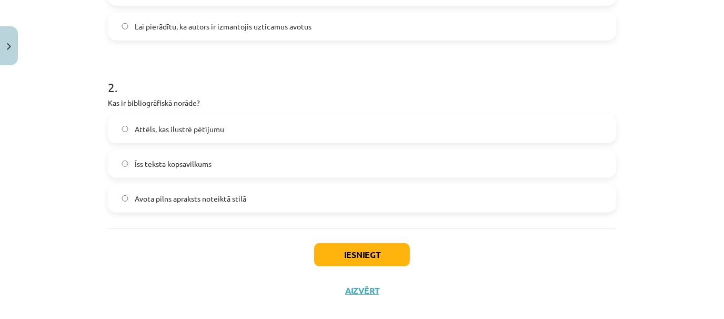
click at [295, 200] on label "Avota pilns apraksts noteiktā stilā" at bounding box center [362, 198] width 506 height 26
click at [327, 246] on button "Iesniegt" at bounding box center [362, 254] width 96 height 23
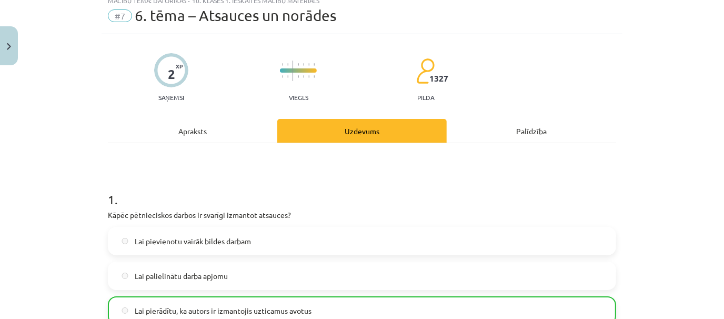
click at [242, 123] on div "Apraksts" at bounding box center [192, 131] width 169 height 24
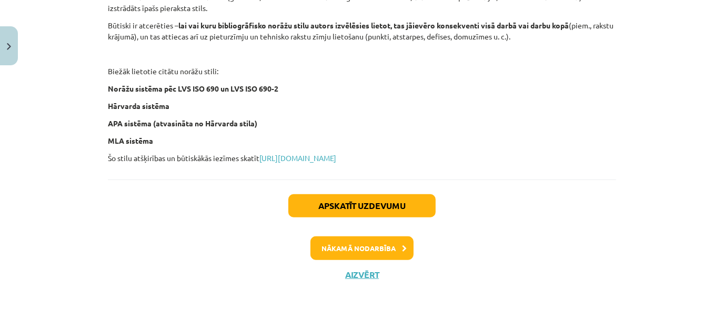
scroll to position [519, 0]
click at [395, 246] on button "Nākamā nodarbība" at bounding box center [361, 248] width 103 height 24
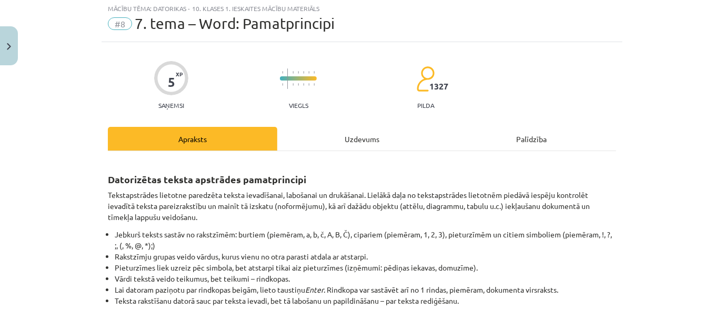
scroll to position [26, 0]
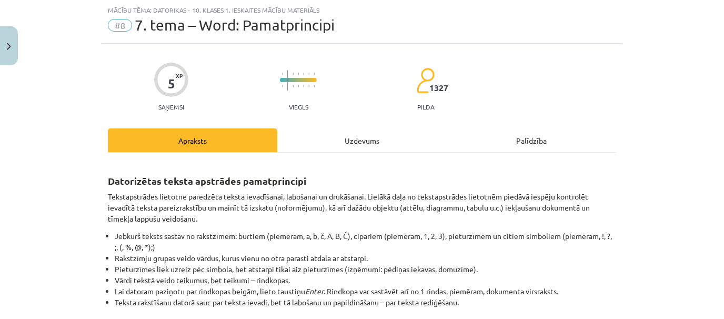
click at [308, 146] on div "Uzdevums" at bounding box center [361, 140] width 169 height 24
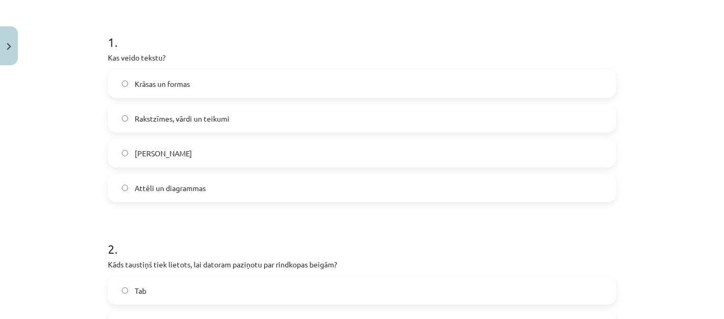
scroll to position [203, 0]
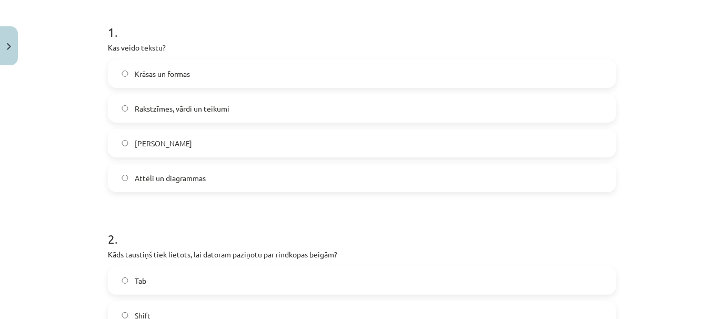
click at [555, 113] on label "Rakstzīmes, vārdi un teikumi" at bounding box center [362, 108] width 506 height 26
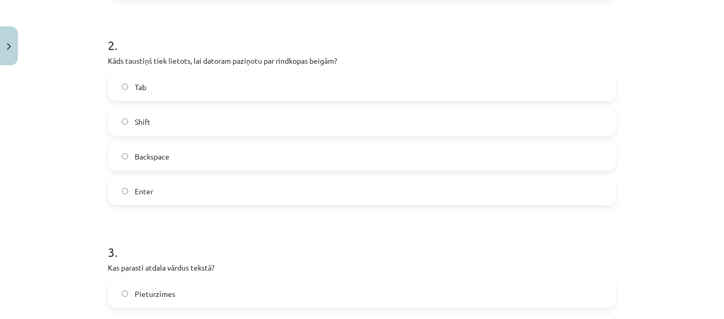
scroll to position [398, 0]
click at [589, 194] on label "Enter" at bounding box center [362, 189] width 506 height 26
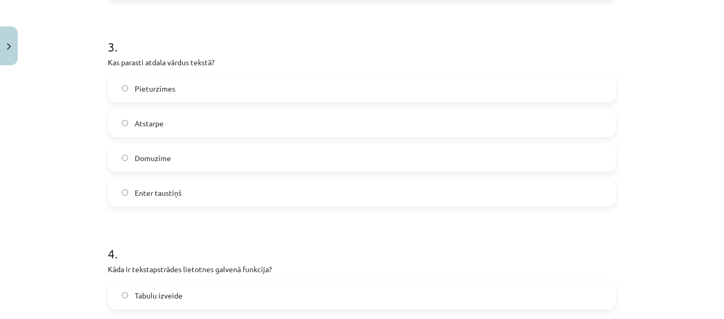
scroll to position [604, 0]
click at [509, 118] on label "Atstarpe" at bounding box center [362, 121] width 506 height 26
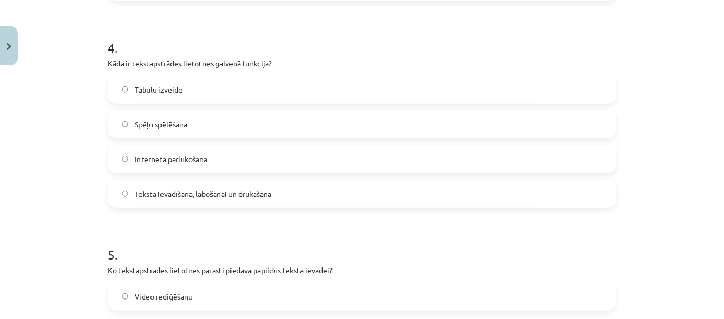
scroll to position [809, 0]
click at [534, 195] on label "Teksta ievadīšana, labošanai un drukāšana" at bounding box center [362, 192] width 506 height 26
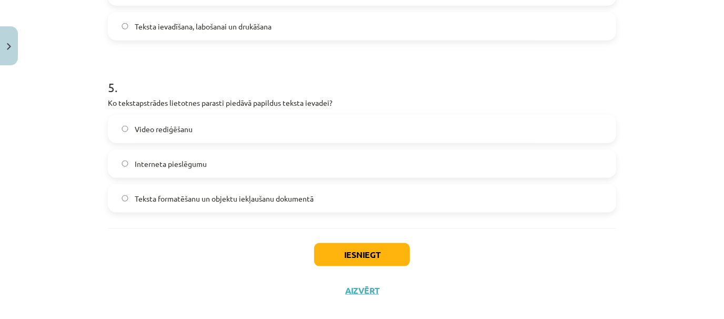
scroll to position [990, 0]
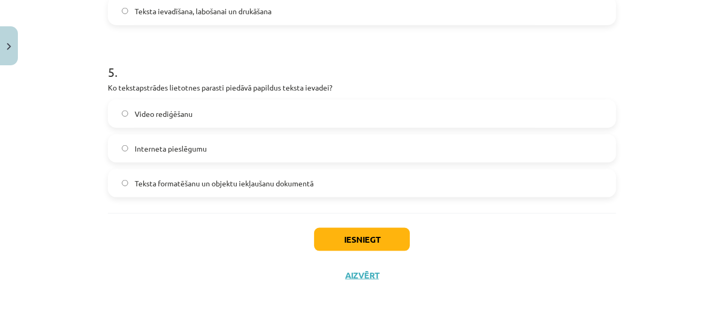
click at [434, 179] on label "Teksta formatēšanu un objektu iekļaušanu dokumentā" at bounding box center [362, 183] width 506 height 26
click at [380, 240] on button "Iesniegt" at bounding box center [362, 239] width 96 height 23
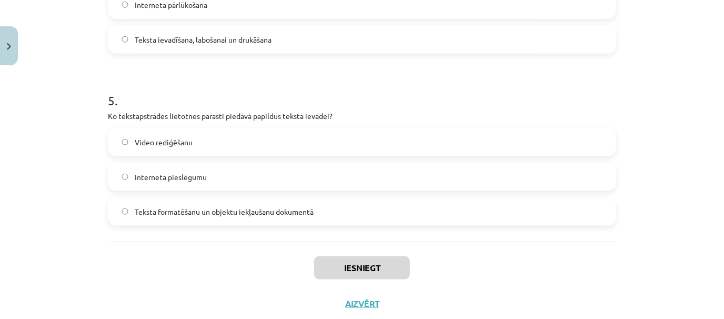
scroll to position [963, 0]
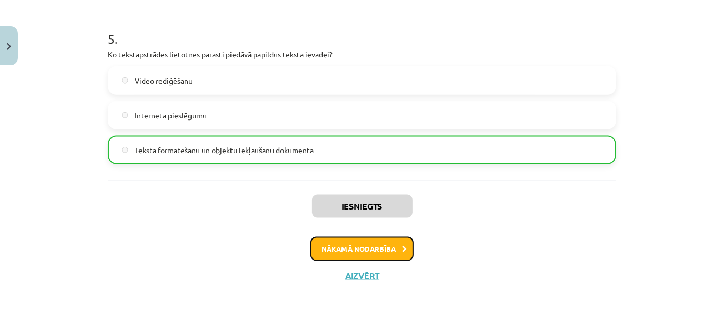
click at [393, 253] on button "Nākamā nodarbība" at bounding box center [361, 249] width 103 height 24
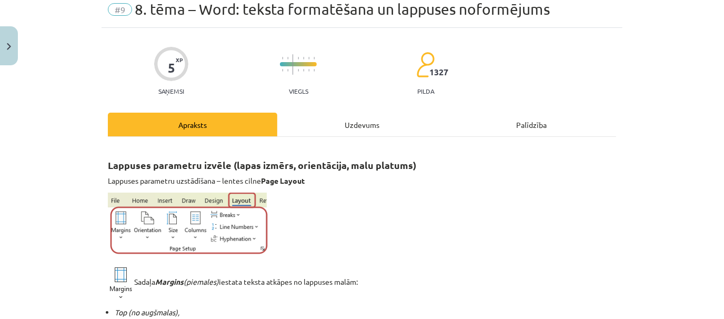
scroll to position [26, 0]
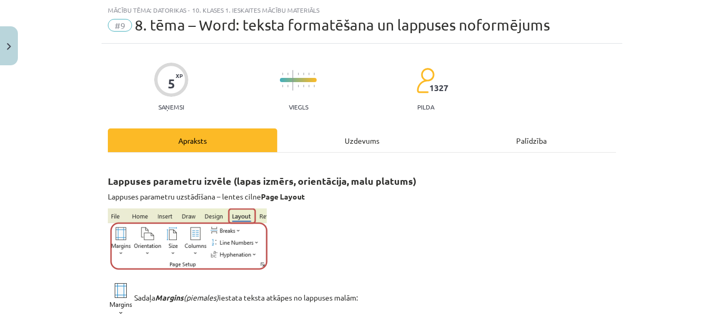
click at [352, 140] on div "Uzdevums" at bounding box center [361, 140] width 169 height 24
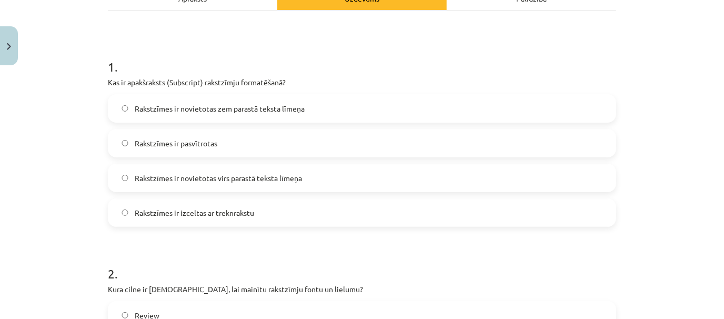
scroll to position [174, 0]
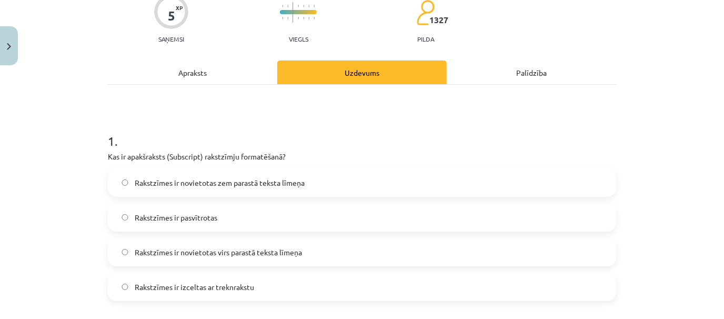
click at [230, 70] on div "Apraksts" at bounding box center [192, 73] width 169 height 24
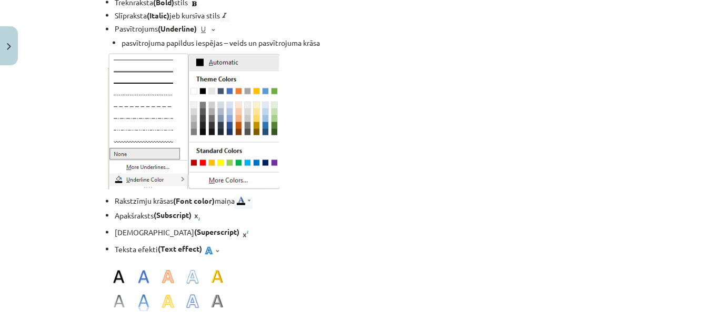
scroll to position [1331, 0]
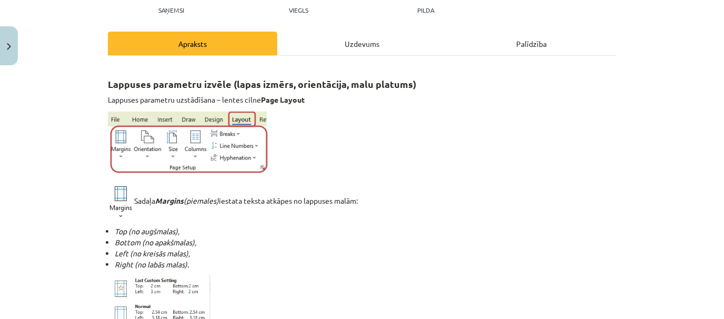
click at [406, 43] on div "Uzdevums" at bounding box center [361, 44] width 169 height 24
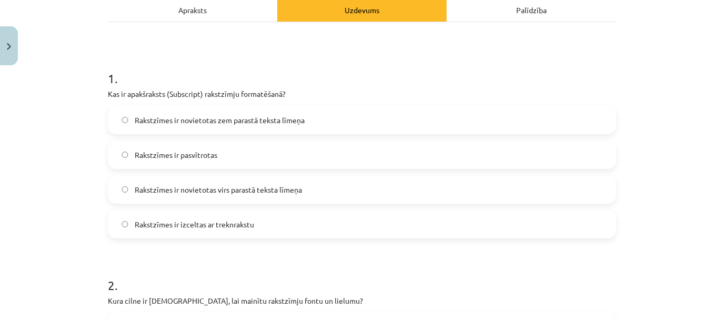
scroll to position [155, 0]
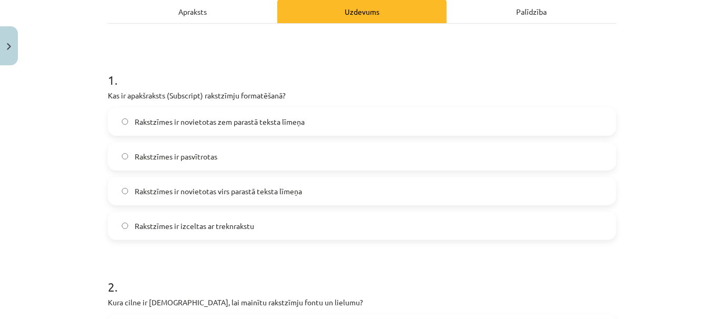
click at [507, 112] on label "Rakstzīmes ir novietotas zem parastā teksta līmeņa" at bounding box center [362, 121] width 506 height 26
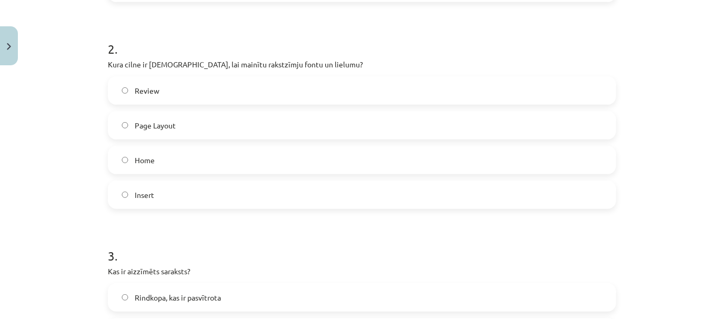
scroll to position [400, 0]
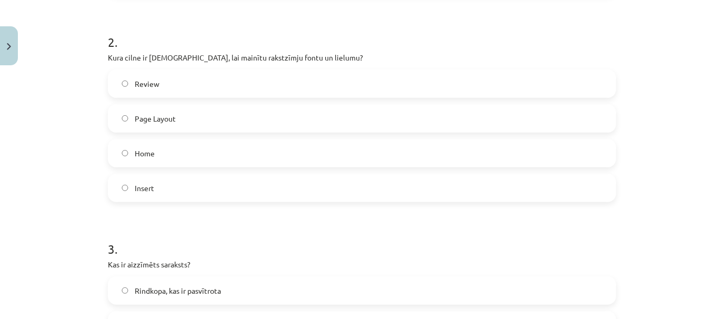
click at [542, 155] on label "Home" at bounding box center [362, 153] width 506 height 26
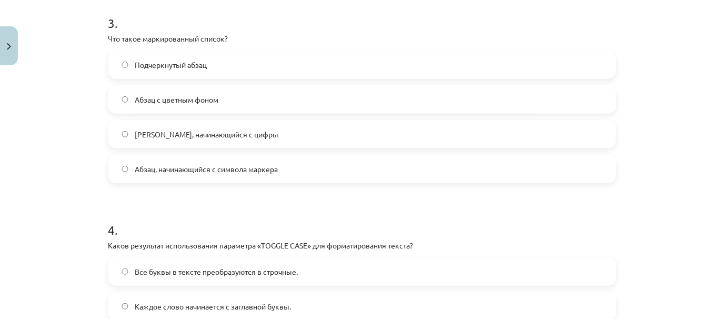
scroll to position [438, 0]
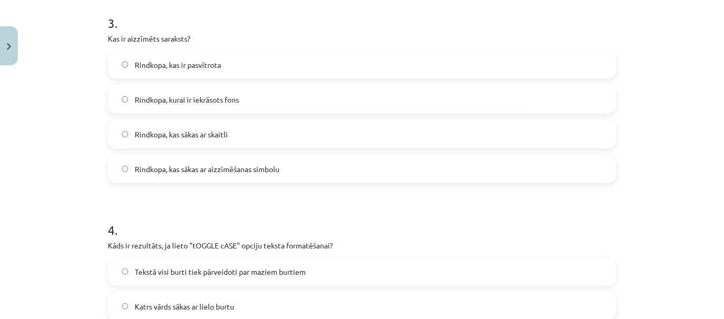
click at [346, 174] on label "Rindkopa, kas sākas ar aizzīmēšanas simbolu" at bounding box center [362, 169] width 506 height 26
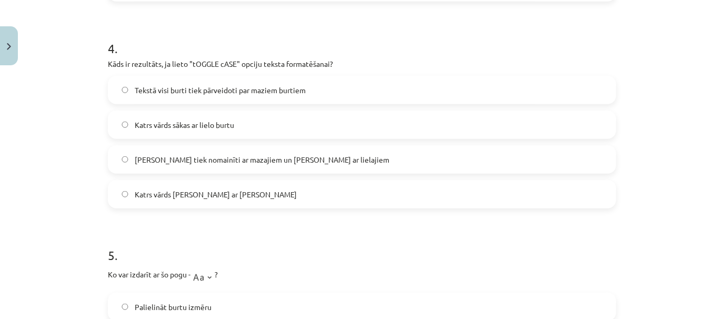
scroll to position [811, 0]
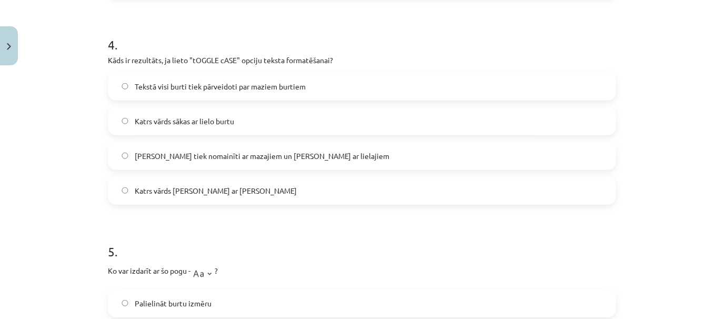
click at [572, 193] on label "Katrs vārds sākas ar mazo burtu" at bounding box center [362, 190] width 506 height 26
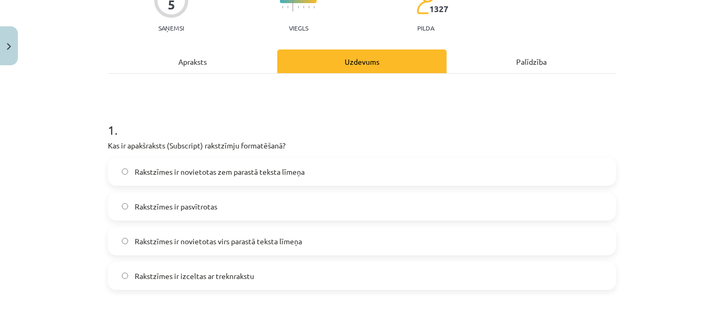
scroll to position [34, 0]
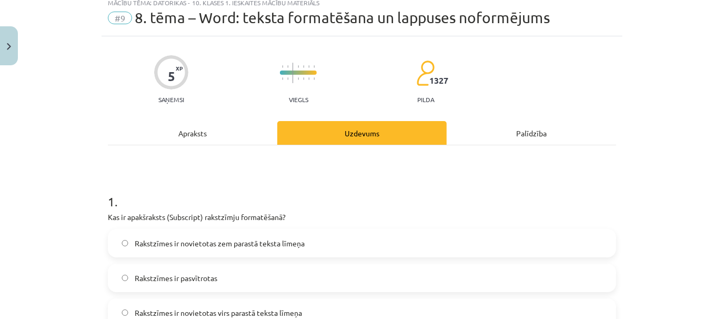
click at [254, 126] on div "Apraksts" at bounding box center [192, 133] width 169 height 24
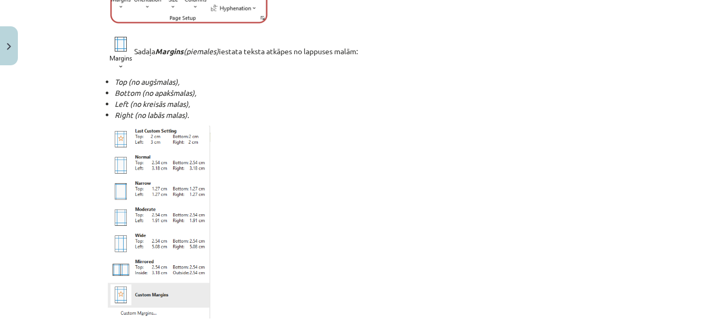
scroll to position [0, 0]
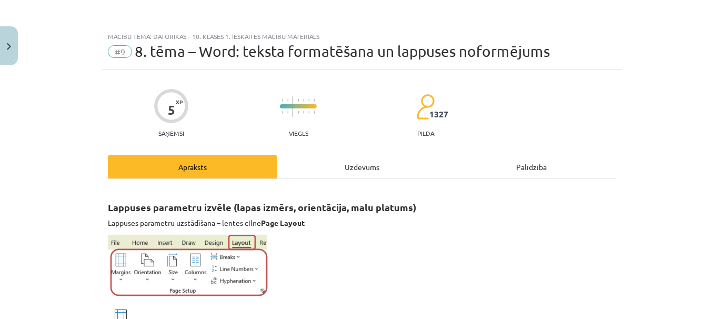
click at [323, 159] on div "Uzdevums" at bounding box center [361, 167] width 169 height 24
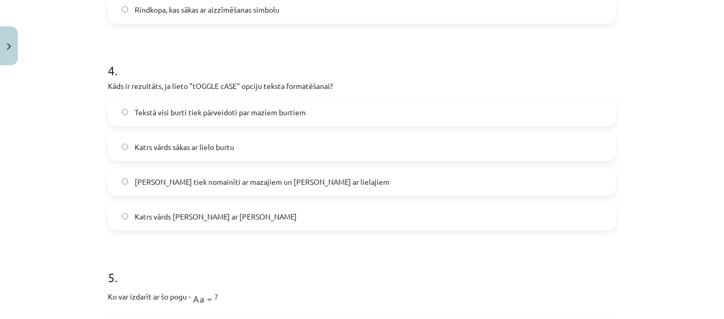
scroll to position [776, 0]
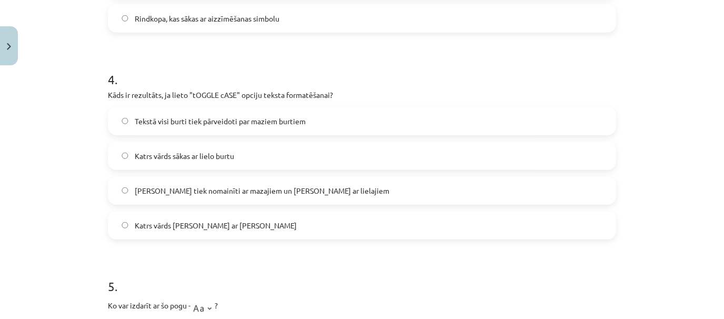
click at [485, 190] on label "Lielie burti tiek nomainīti ar mazajiem un mazie ar lielajiem" at bounding box center [362, 190] width 506 height 26
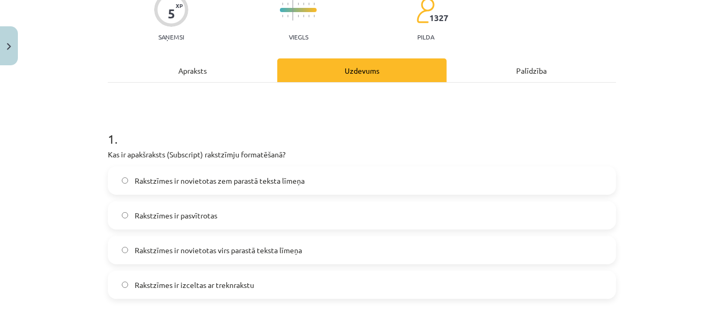
scroll to position [76, 0]
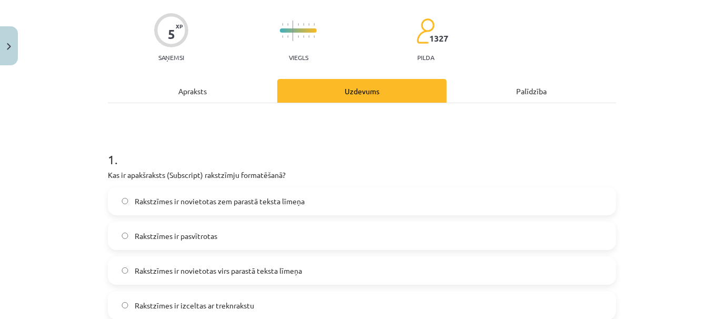
click at [265, 94] on div "Apraksts" at bounding box center [192, 91] width 169 height 24
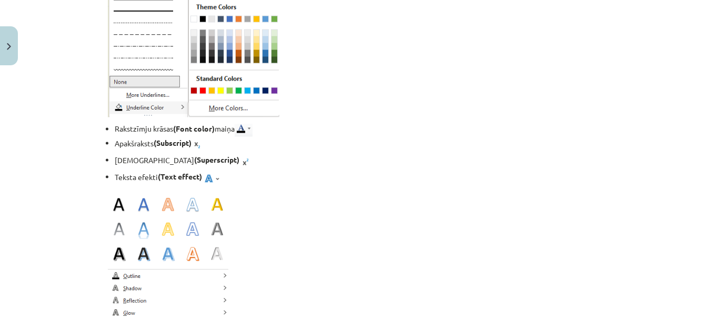
scroll to position [1412, 0]
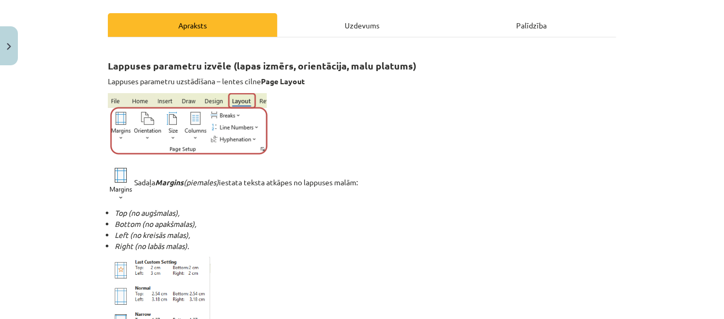
click at [367, 17] on div "Uzdevums" at bounding box center [361, 25] width 169 height 24
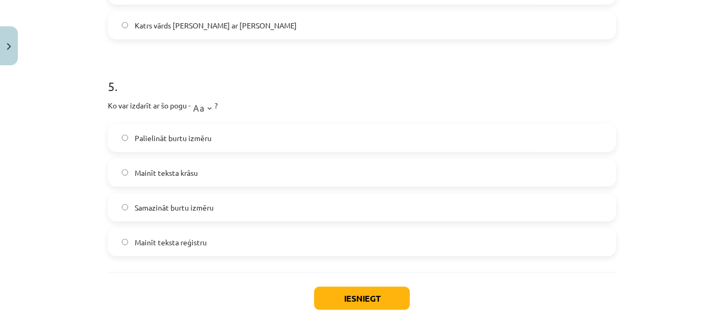
scroll to position [981, 0]
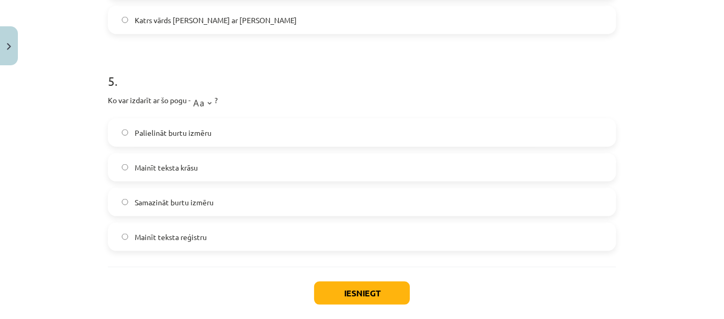
click at [297, 234] on label "Mainīt teksta reģistru" at bounding box center [362, 237] width 506 height 26
click at [349, 290] on button "Iesniegt" at bounding box center [362, 292] width 96 height 23
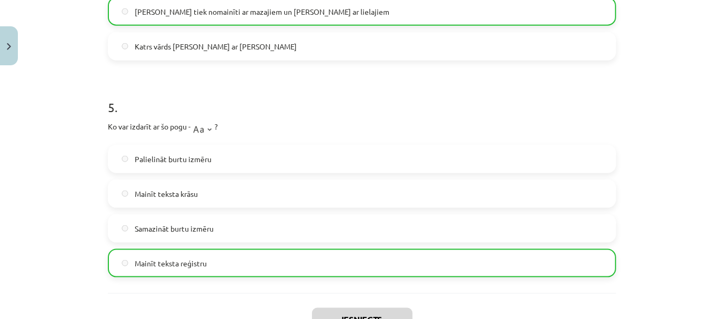
scroll to position [1068, 0]
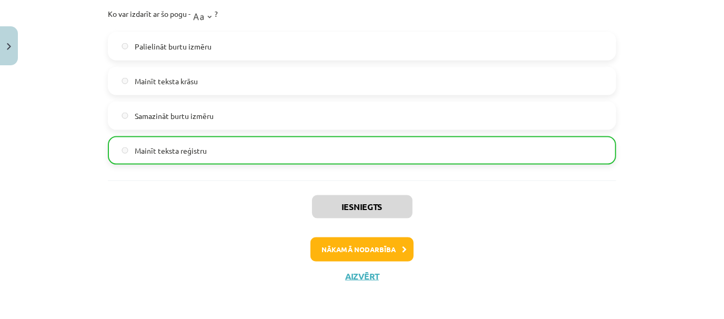
click at [409, 248] on div "Nākamā nodarbība" at bounding box center [362, 249] width 496 height 24
click at [402, 247] on icon at bounding box center [404, 249] width 5 height 7
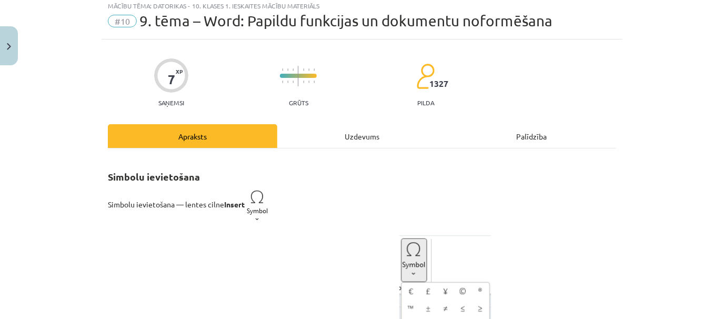
scroll to position [26, 0]
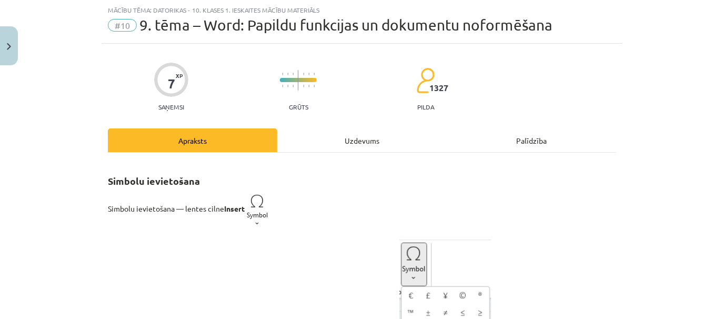
click at [376, 137] on div "Uzdevums" at bounding box center [361, 140] width 169 height 24
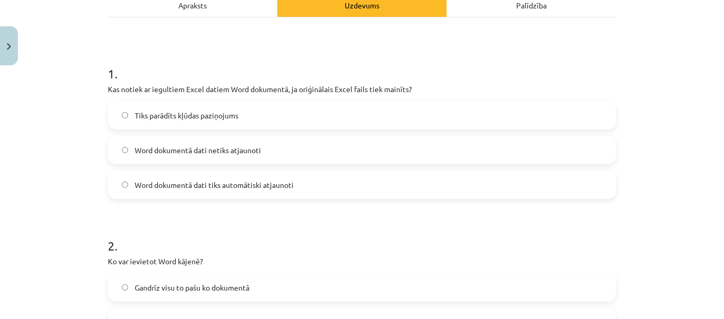
scroll to position [164, 0]
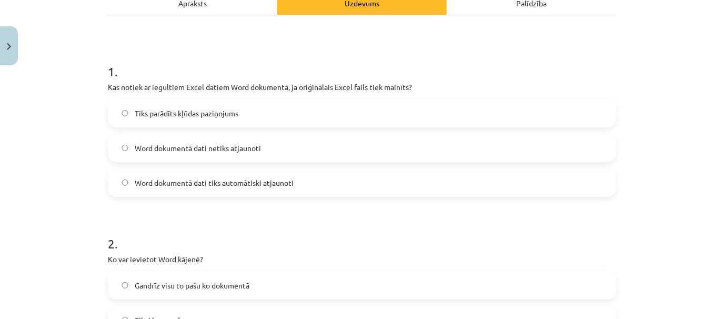
click at [318, 146] on label "Word dokumentā dati netiks atjaunoti" at bounding box center [362, 148] width 506 height 26
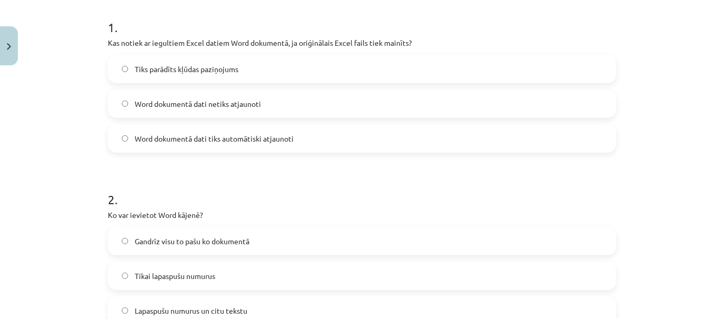
scroll to position [210, 0]
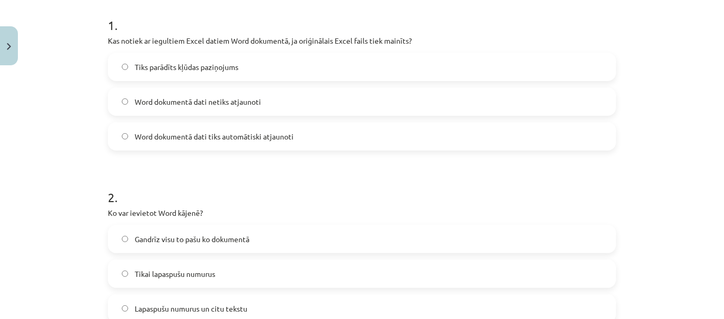
click at [388, 137] on label "Word dokumentā dati tiks automātiski atjaunoti" at bounding box center [362, 136] width 506 height 26
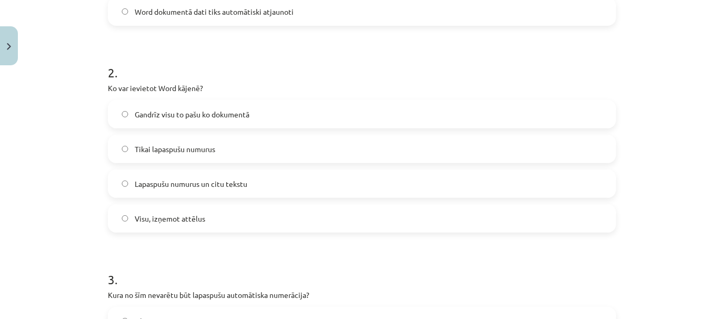
scroll to position [345, 0]
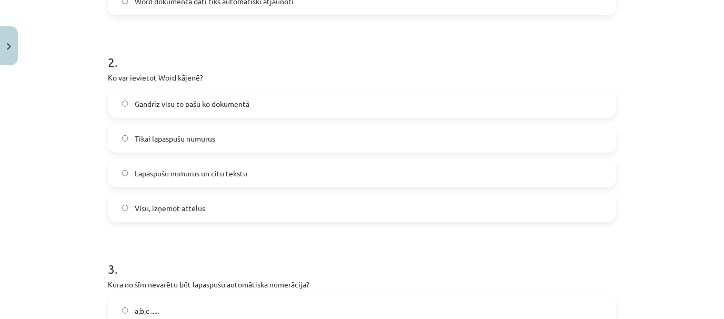
click at [317, 170] on label "Lapaspušu numurus un citu tekstu" at bounding box center [362, 173] width 506 height 26
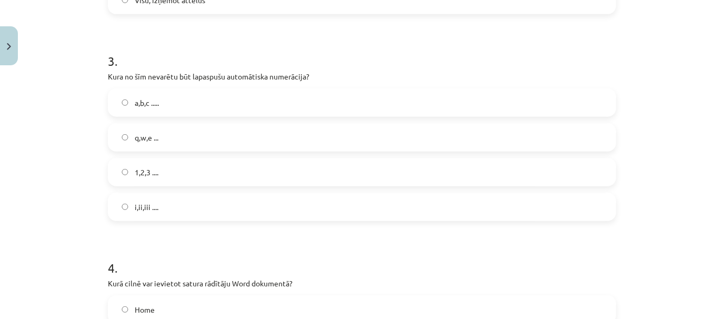
scroll to position [557, 0]
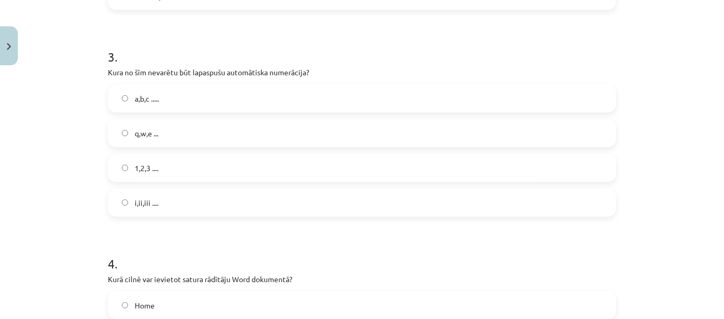
click at [357, 135] on label "q,w,e ..." at bounding box center [362, 133] width 506 height 26
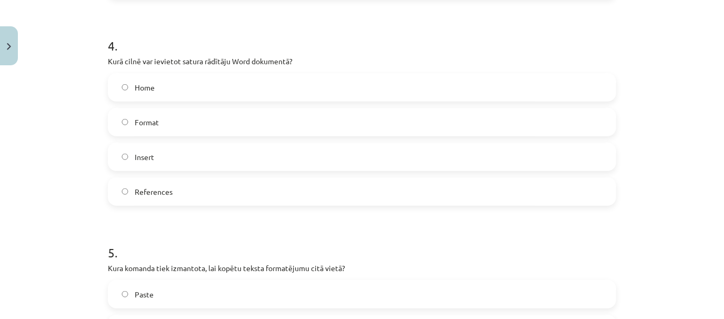
scroll to position [777, 0]
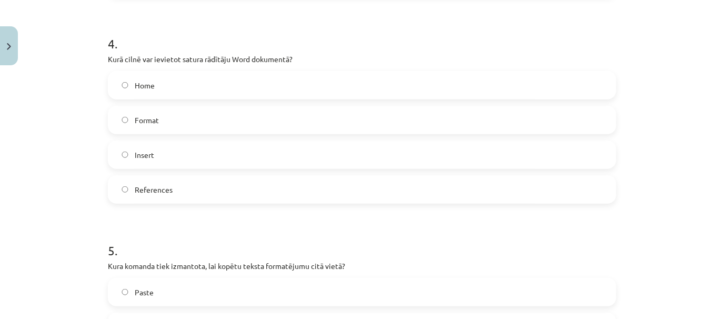
click at [247, 197] on label "References" at bounding box center [362, 189] width 506 height 26
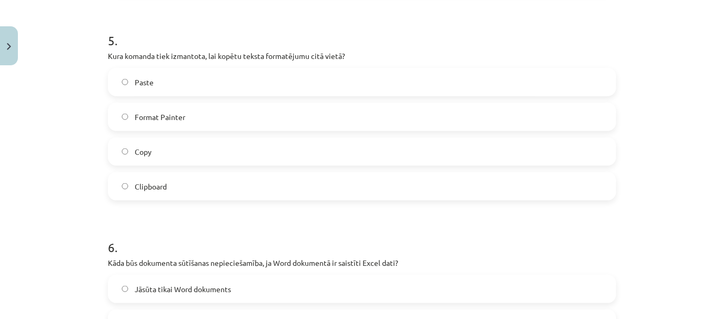
scroll to position [993, 0]
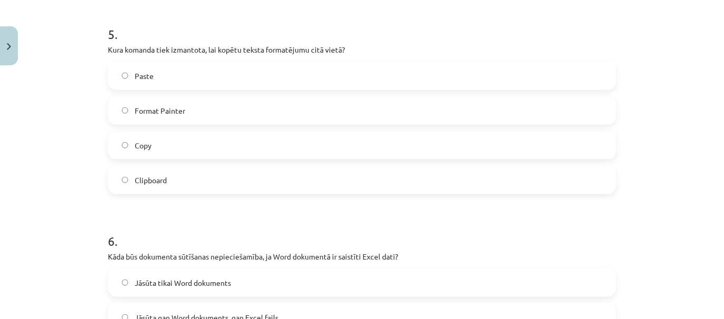
click at [253, 109] on label "Format Painter" at bounding box center [362, 110] width 506 height 26
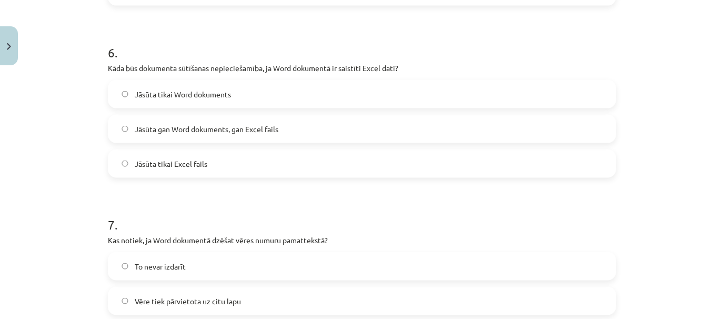
scroll to position [1184, 0]
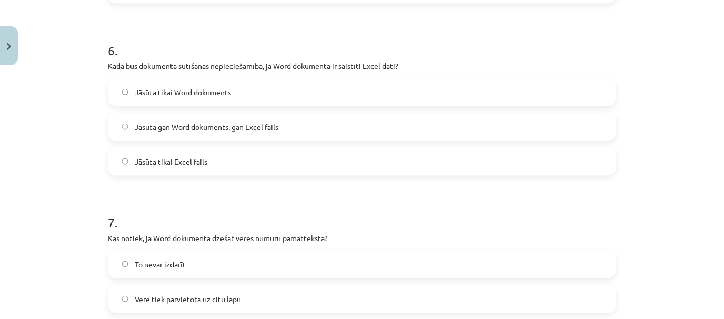
click at [478, 124] on label "Jāsūta gan Word dokuments, gan Excel fails" at bounding box center [362, 127] width 506 height 26
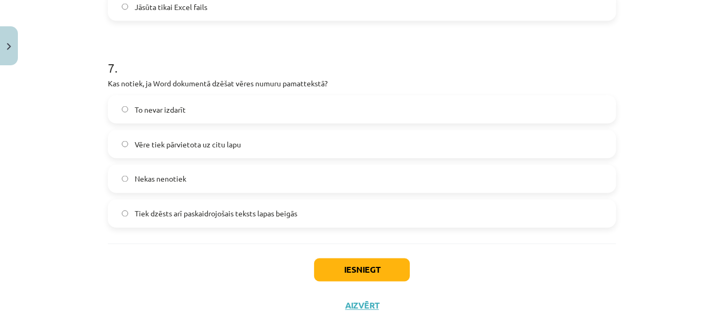
scroll to position [1369, 0]
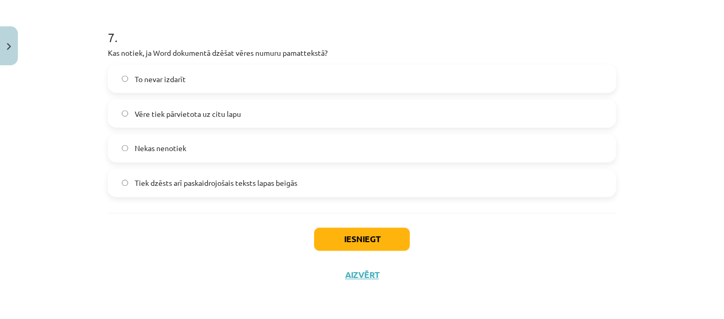
click at [309, 76] on label "To nevar izdarīt" at bounding box center [362, 79] width 506 height 26
click at [339, 245] on button "Iesniegt" at bounding box center [362, 239] width 96 height 23
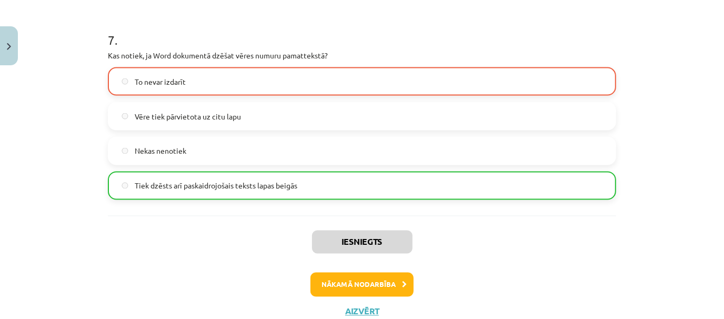
scroll to position [1402, 0]
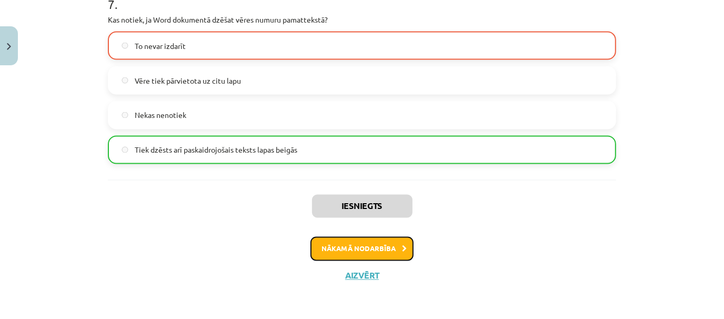
click at [369, 251] on button "Nākamā nodarbība" at bounding box center [361, 249] width 103 height 24
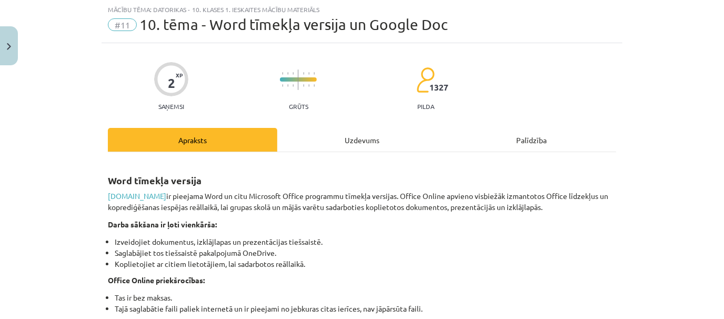
scroll to position [26, 0]
click at [370, 137] on div "Uzdevums" at bounding box center [361, 140] width 169 height 24
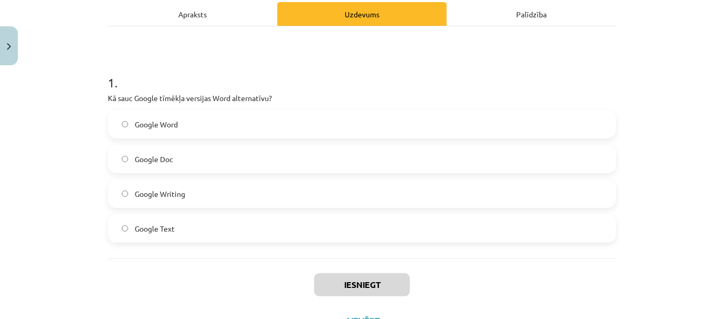
scroll to position [158, 0]
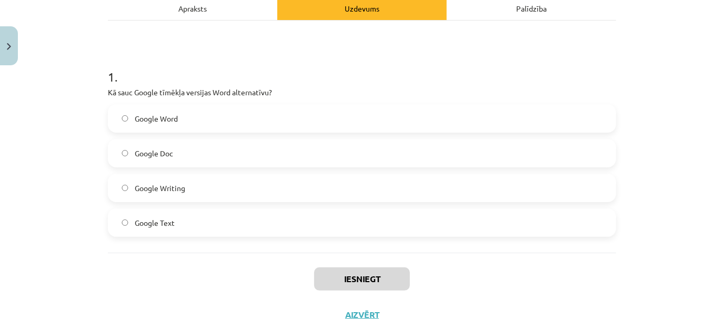
click at [320, 146] on label "Google Doc" at bounding box center [362, 153] width 506 height 26
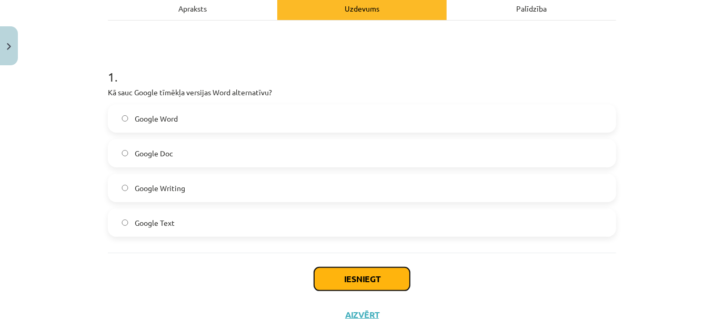
click at [366, 282] on button "Iesniegt" at bounding box center [362, 278] width 96 height 23
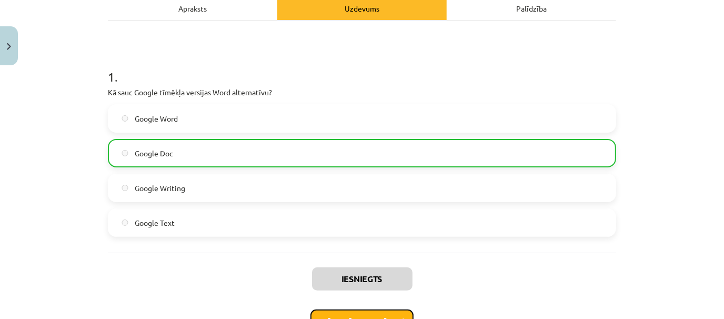
click at [326, 313] on button "Nākamā nodarbība" at bounding box center [361, 321] width 103 height 24
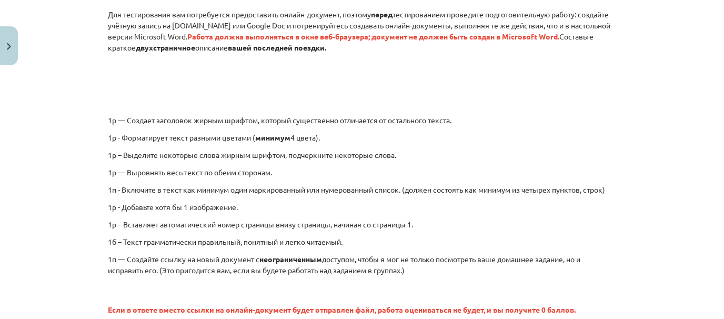
scroll to position [84, 0]
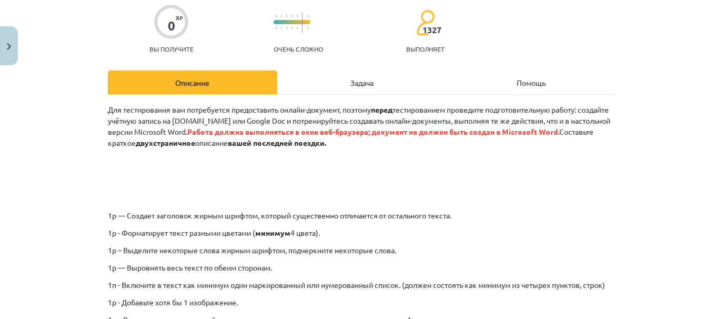
click at [340, 88] on div "Задача" at bounding box center [361, 83] width 169 height 24
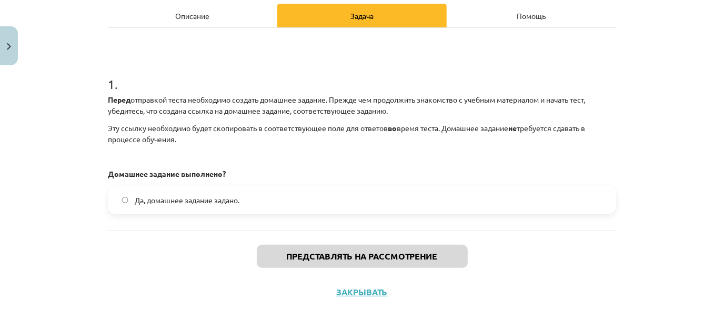
scroll to position [154, 0]
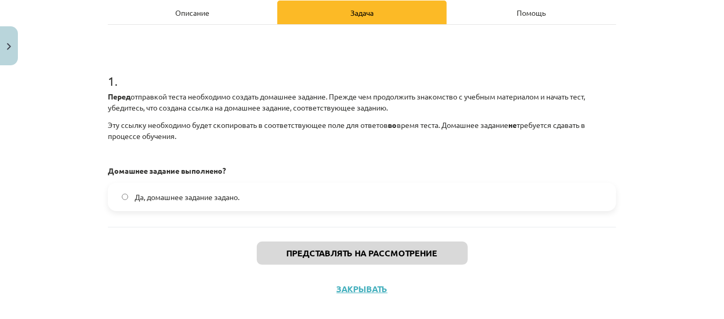
click at [199, 15] on font "Описание" at bounding box center [193, 12] width 34 height 9
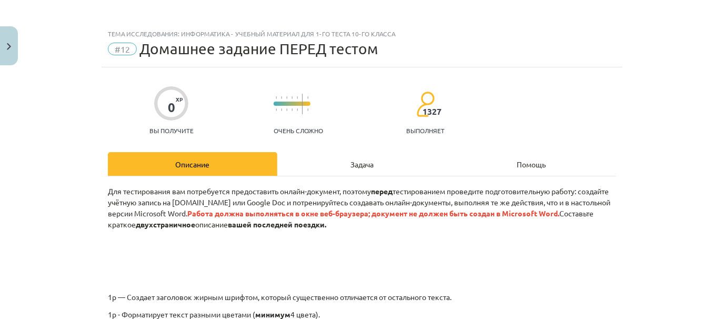
scroll to position [0, 0]
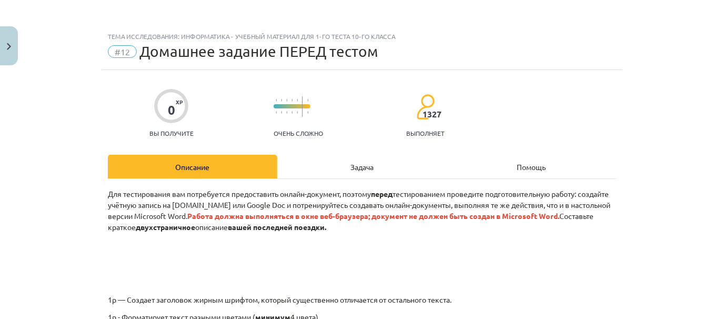
click at [341, 167] on div "Задача" at bounding box center [361, 167] width 169 height 24
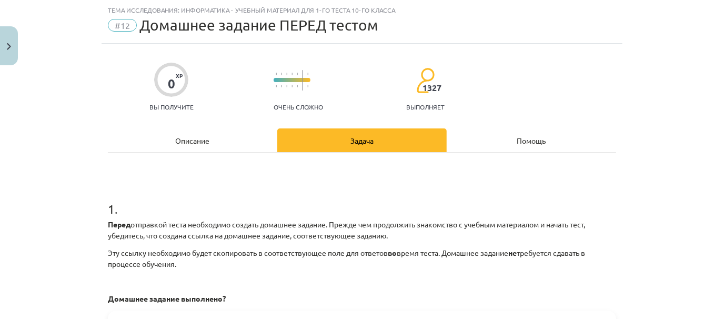
scroll to position [167, 0]
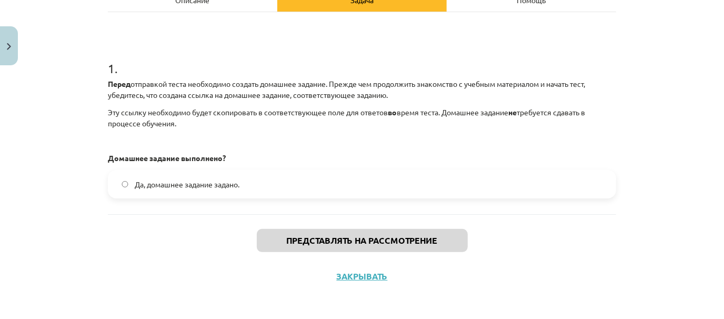
click at [338, 186] on label "Да, домашнее задание задано." at bounding box center [362, 184] width 506 height 26
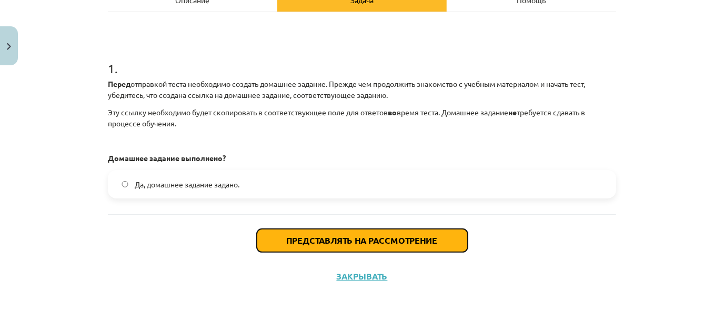
click at [356, 244] on font "Представлять на рассмотрение" at bounding box center [362, 240] width 151 height 11
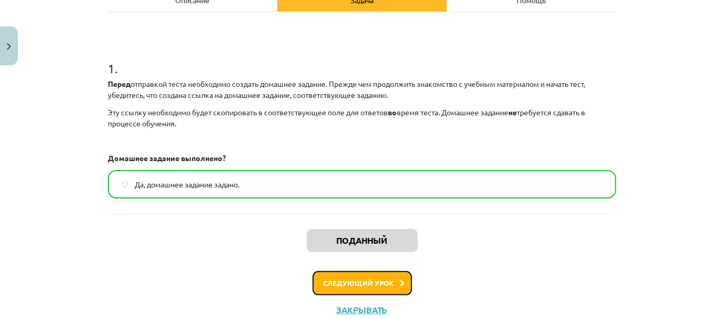
click at [372, 281] on font "Следующий урок" at bounding box center [359, 282] width 71 height 9
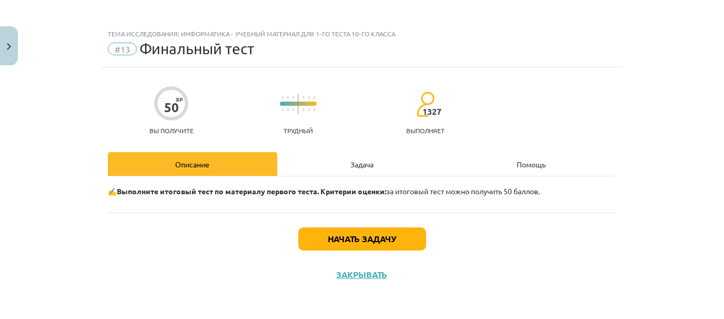
scroll to position [2, 0]
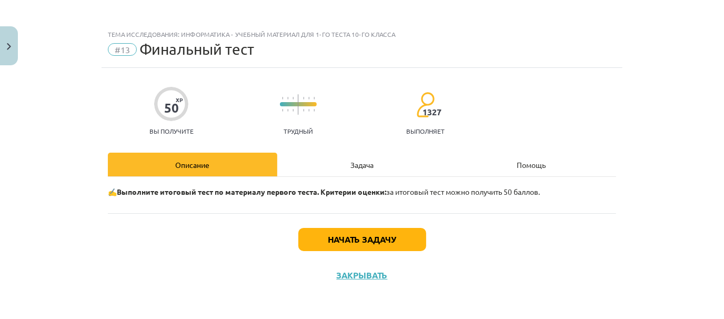
click at [370, 159] on div "Задача" at bounding box center [361, 165] width 169 height 24
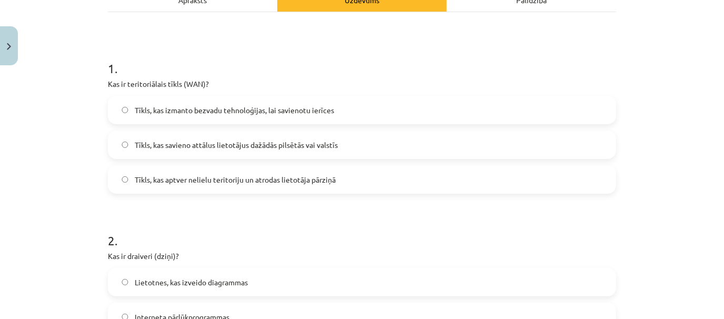
scroll to position [438, 0]
click at [364, 139] on label "Tīkls, kas savieno attālus lietotājus dažādās pilsētās vai valstīs" at bounding box center [362, 145] width 506 height 26
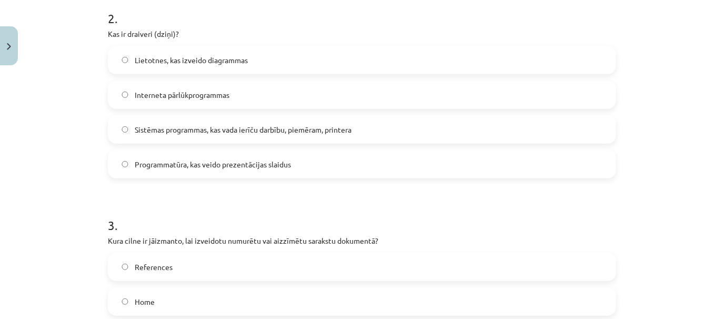
scroll to position [392, 0]
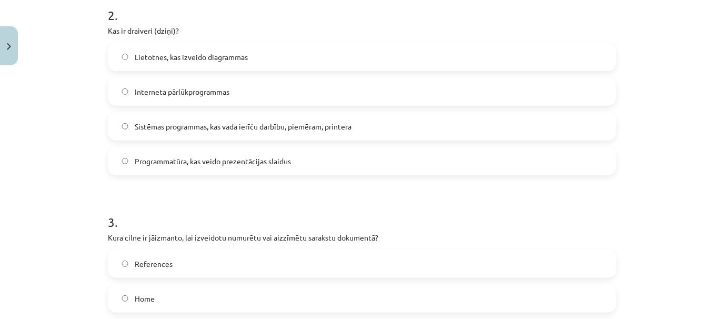
click at [375, 126] on label "Sistēmas programmas, kas vada ierīču darbību, piemēram, printera" at bounding box center [362, 126] width 506 height 26
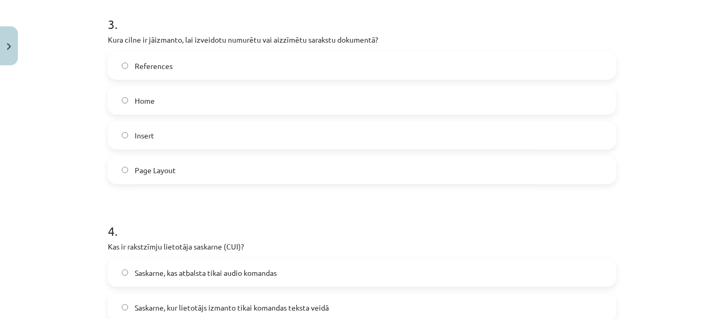
scroll to position [596, 0]
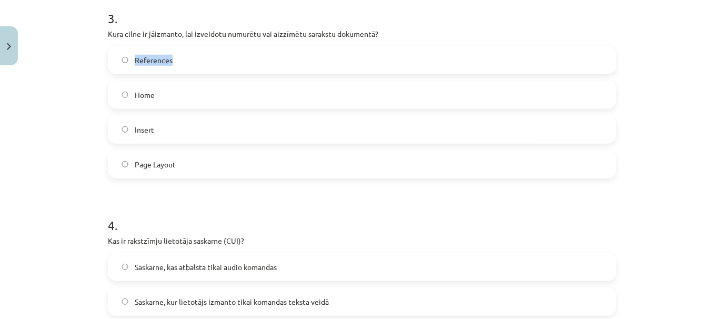
drag, startPoint x: 719, startPoint y: 103, endPoint x: 642, endPoint y: 39, distance: 100.1
click at [642, 39] on div "Mācību tēma: Datorikas - 10. klases 1. ieskaites mācību materiāls #13 Noslēguma…" at bounding box center [362, 159] width 724 height 319
click at [460, 24] on h1 "3 ." at bounding box center [362, 9] width 508 height 33
click at [341, 95] on label "Home" at bounding box center [362, 95] width 506 height 26
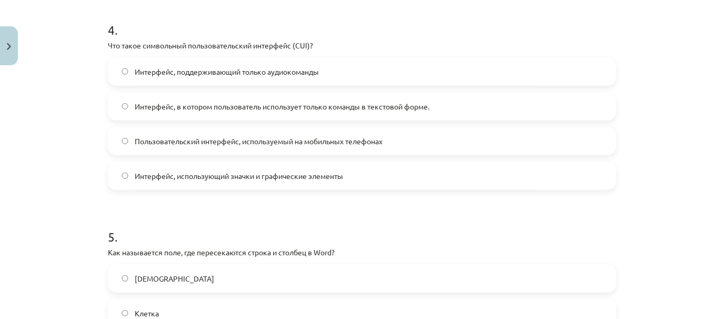
scroll to position [438, 0]
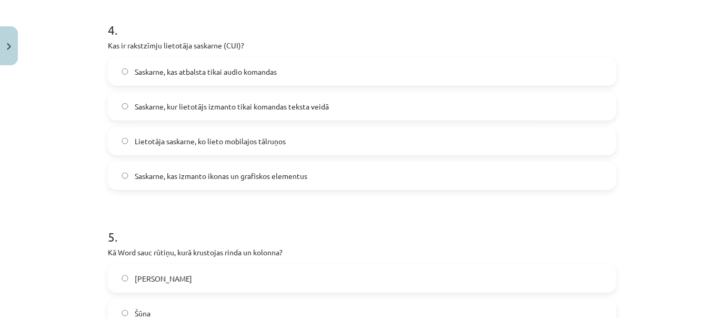
click at [398, 104] on label "Saskarne, kur lietotājs izmanto tikai komandas teksta veidā" at bounding box center [362, 106] width 506 height 26
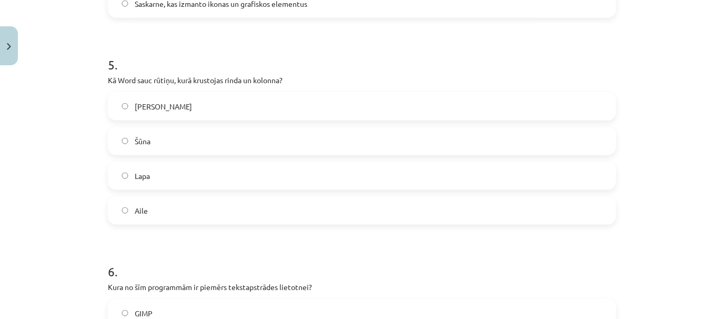
scroll to position [966, 0]
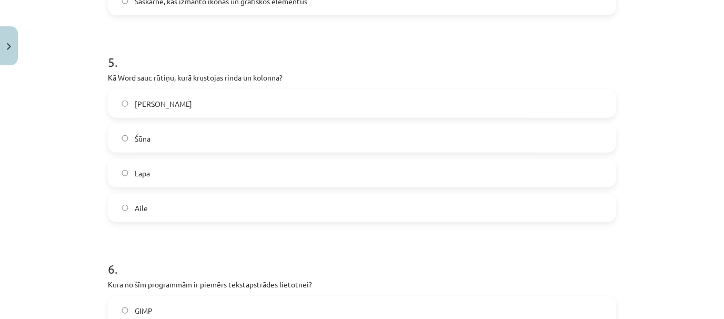
click at [596, 137] on label "Šūna" at bounding box center [362, 138] width 506 height 26
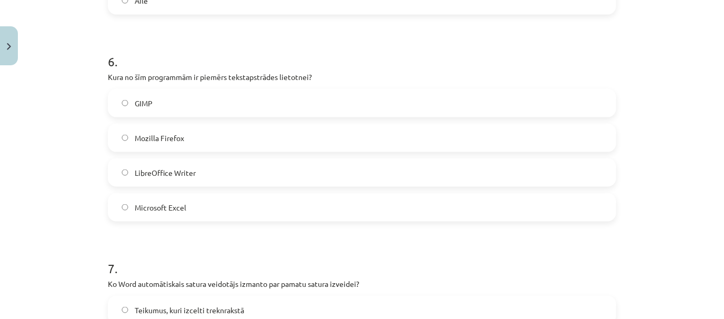
scroll to position [1182, 0]
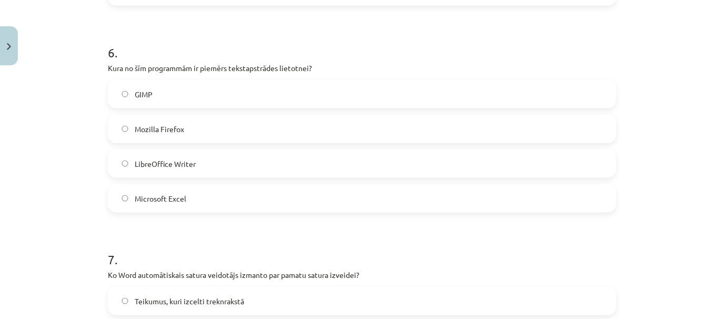
click at [513, 162] on label "LibreOffice Writer" at bounding box center [362, 163] width 506 height 26
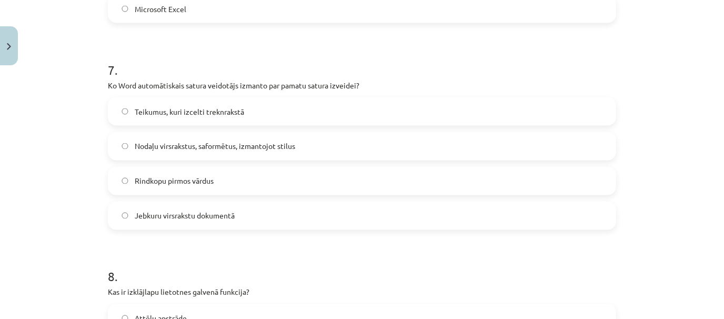
scroll to position [1374, 0]
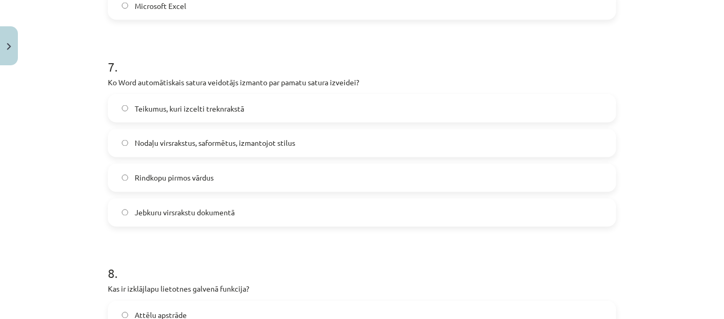
click at [552, 147] on label "Nodaļu virsrakstus, saformētus, izmantojot stilus" at bounding box center [362, 143] width 506 height 26
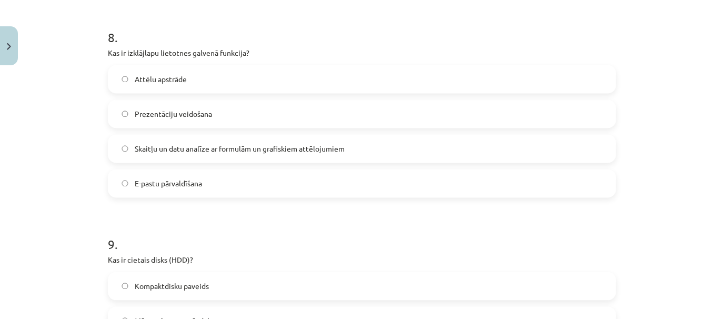
scroll to position [438, 0]
click at [391, 150] on label "Skaitļu un datu analīze ar formulām un grafiskiem attēlojumiem" at bounding box center [362, 148] width 506 height 26
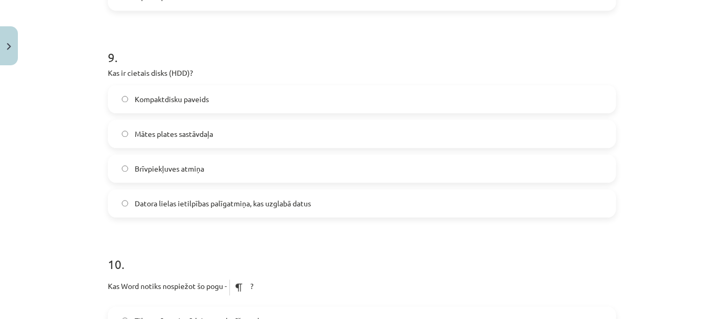
scroll to position [1801, 0]
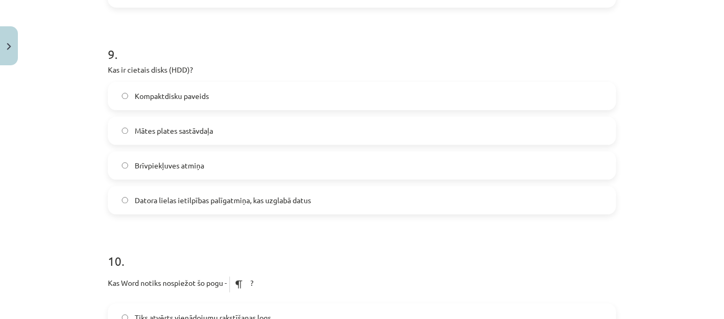
click at [518, 190] on label "Datora lielas ietilpības palīgatmiņa, kas uzglabā datus" at bounding box center [362, 200] width 506 height 26
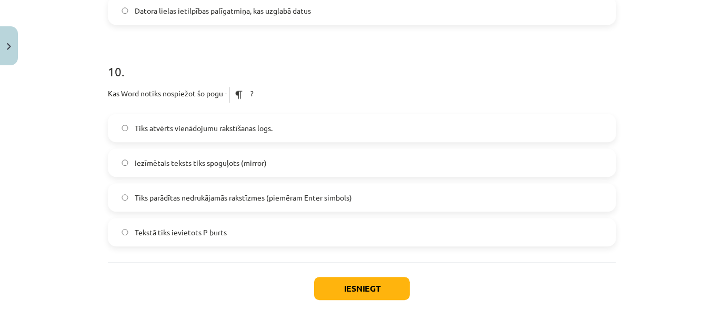
scroll to position [1999, 0]
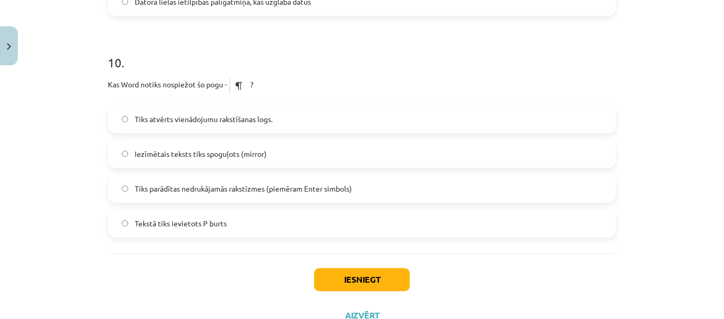
click at [519, 193] on label "Tiks parādītas nedrukājamās rakstīzmes (piemēram Enter simbols)" at bounding box center [362, 188] width 506 height 26
click at [386, 276] on button "Iesniegt" at bounding box center [362, 279] width 96 height 23
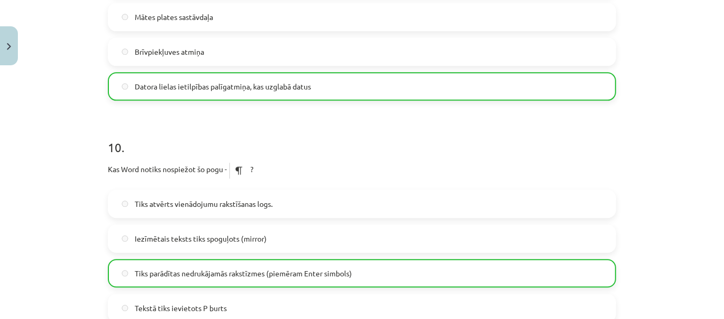
scroll to position [2072, 0]
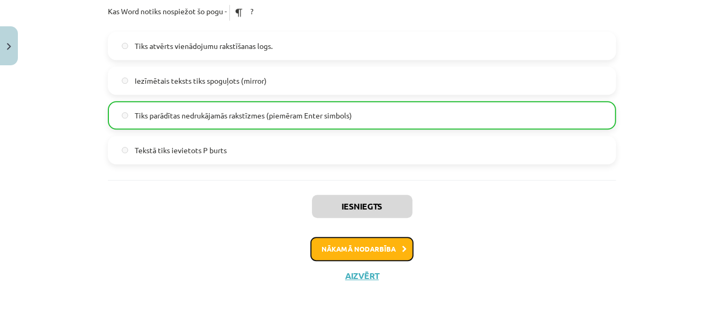
click at [378, 246] on button "Nākamā nodarbība" at bounding box center [361, 249] width 103 height 24
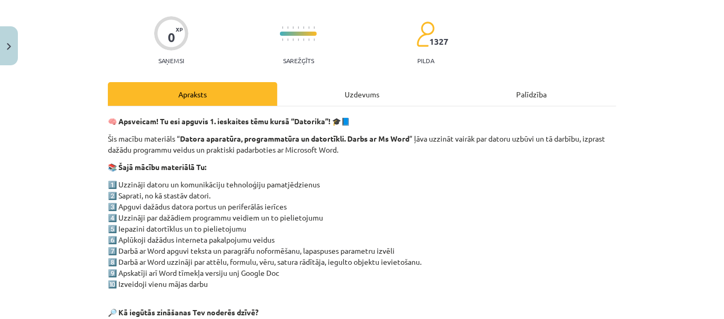
scroll to position [26, 0]
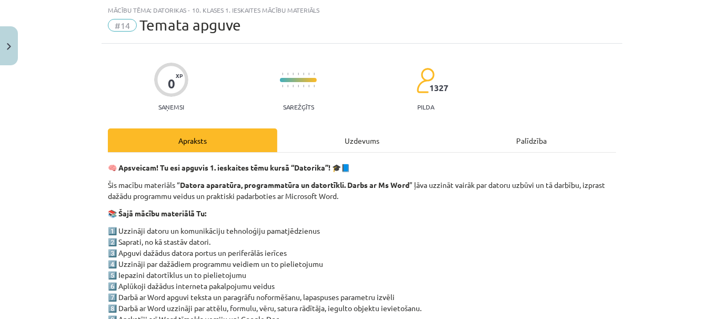
click at [361, 137] on div "Uzdevums" at bounding box center [361, 140] width 169 height 24
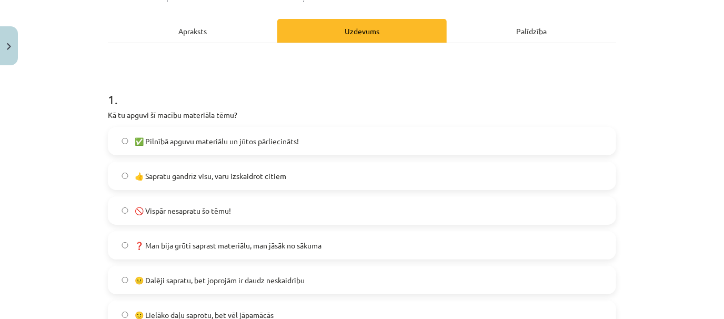
scroll to position [158, 0]
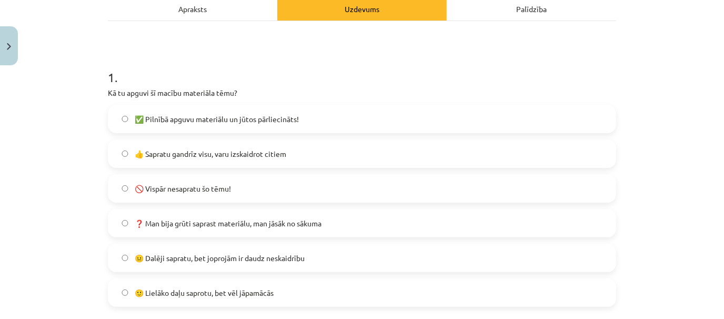
click at [575, 116] on label "✅ Pilnībā apguvu materiālu un jūtos pārliecināts!" at bounding box center [362, 119] width 506 height 26
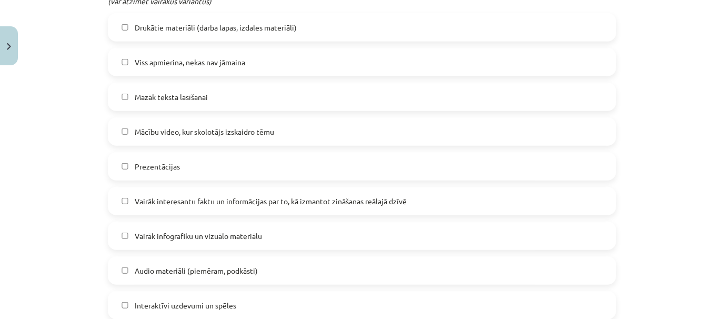
scroll to position [541, 0]
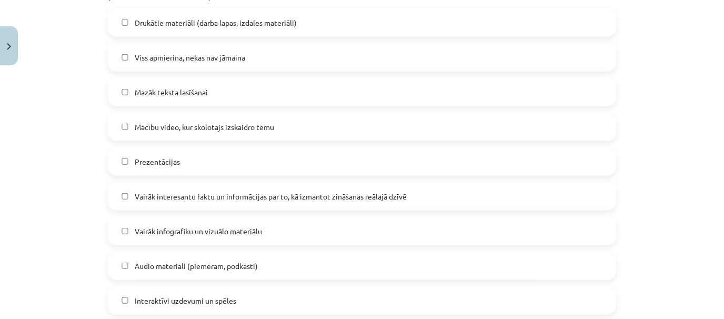
click at [555, 63] on label "Viss apmierina, nekas nav jāmaina" at bounding box center [362, 57] width 506 height 26
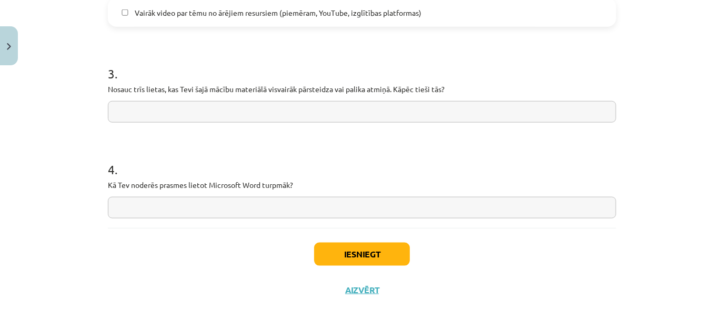
scroll to position [913, 0]
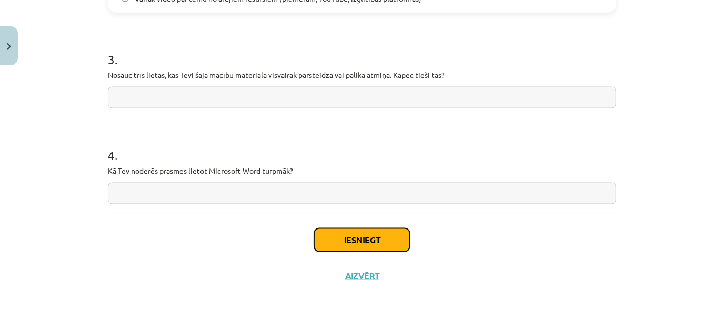
click at [367, 238] on button "Iesniegt" at bounding box center [362, 239] width 96 height 23
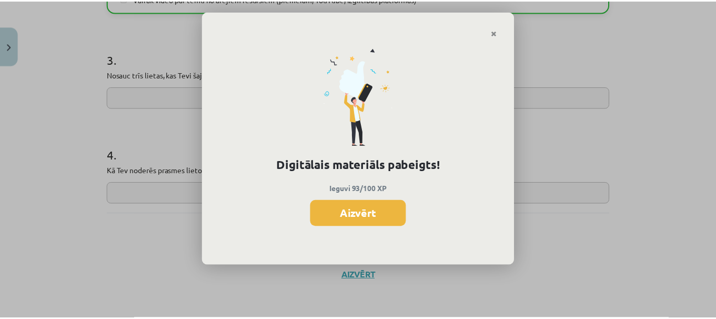
scroll to position [415, 0]
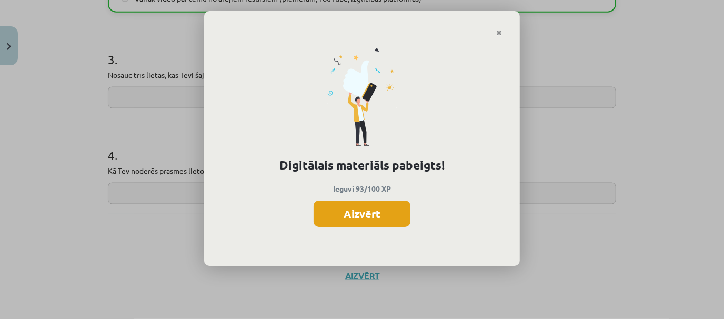
click at [369, 209] on button "Aizvērt" at bounding box center [362, 213] width 97 height 26
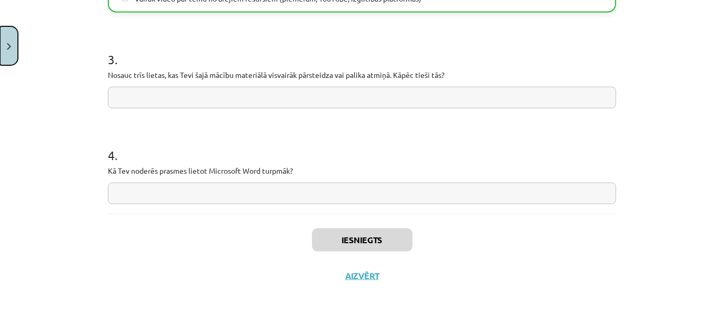
click at [2, 53] on button "Close" at bounding box center [9, 45] width 18 height 39
